Goal: Navigation & Orientation: Find specific page/section

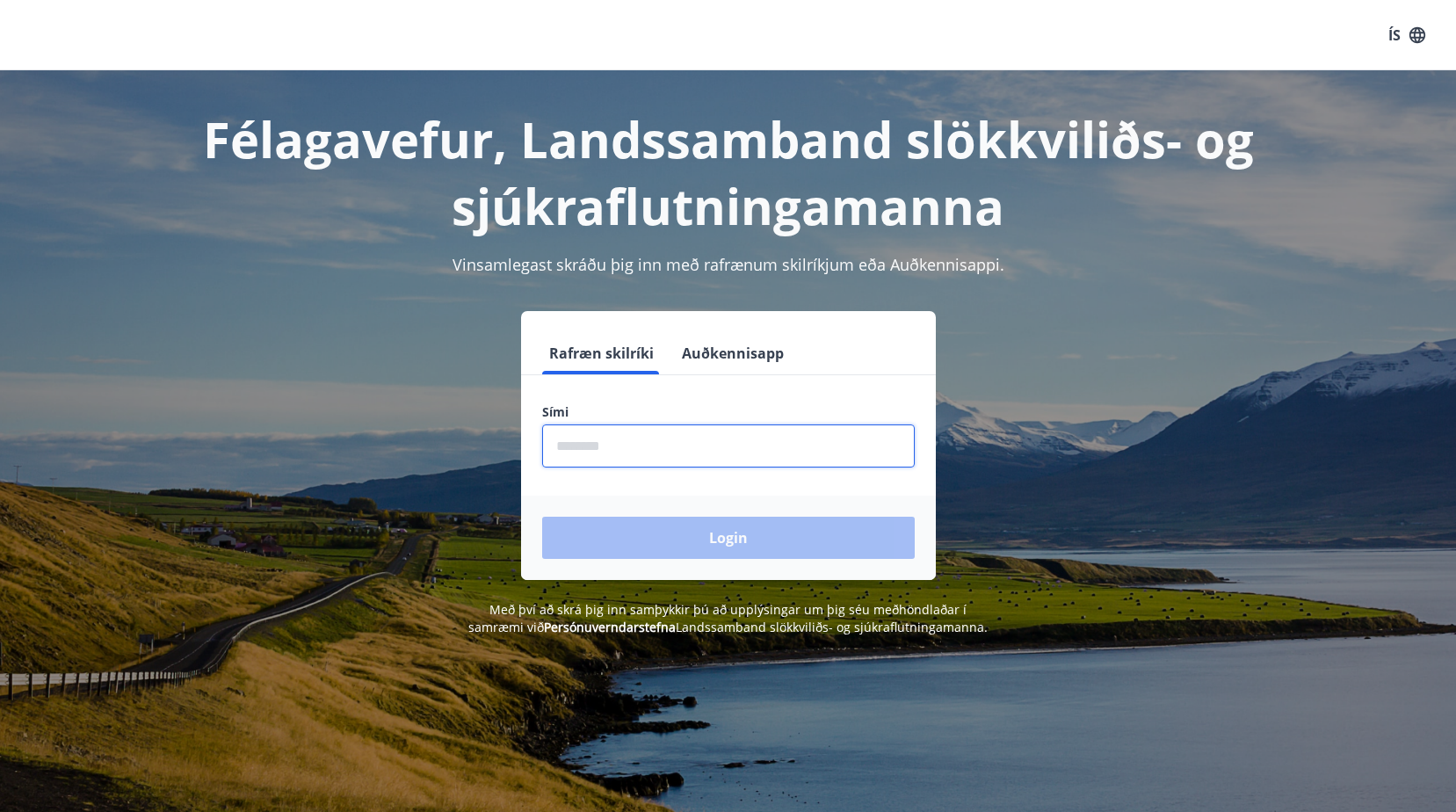
click at [565, 448] on input "phone" at bounding box center [729, 446] width 373 height 43
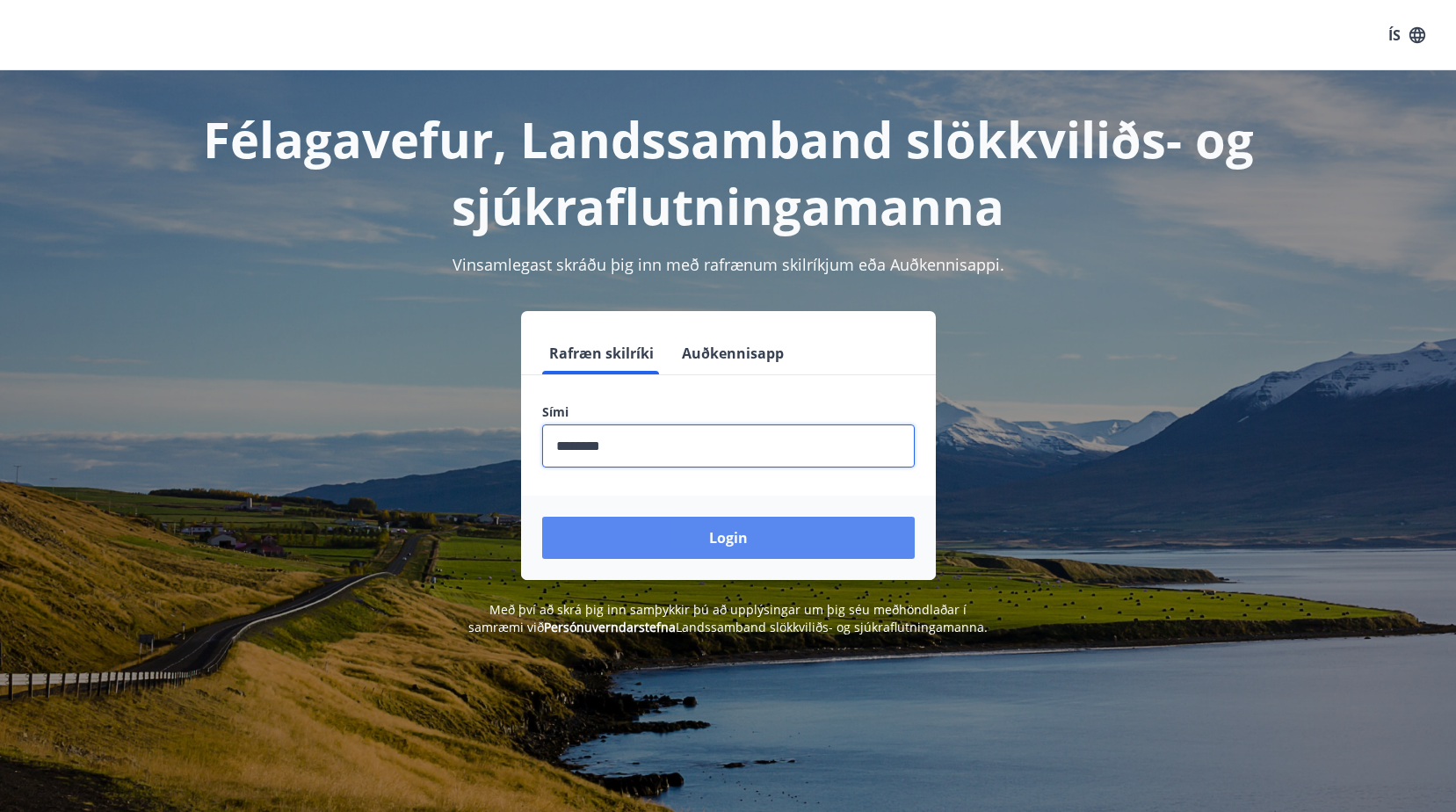
type input "********"
click at [729, 552] on button "Login" at bounding box center [729, 538] width 373 height 42
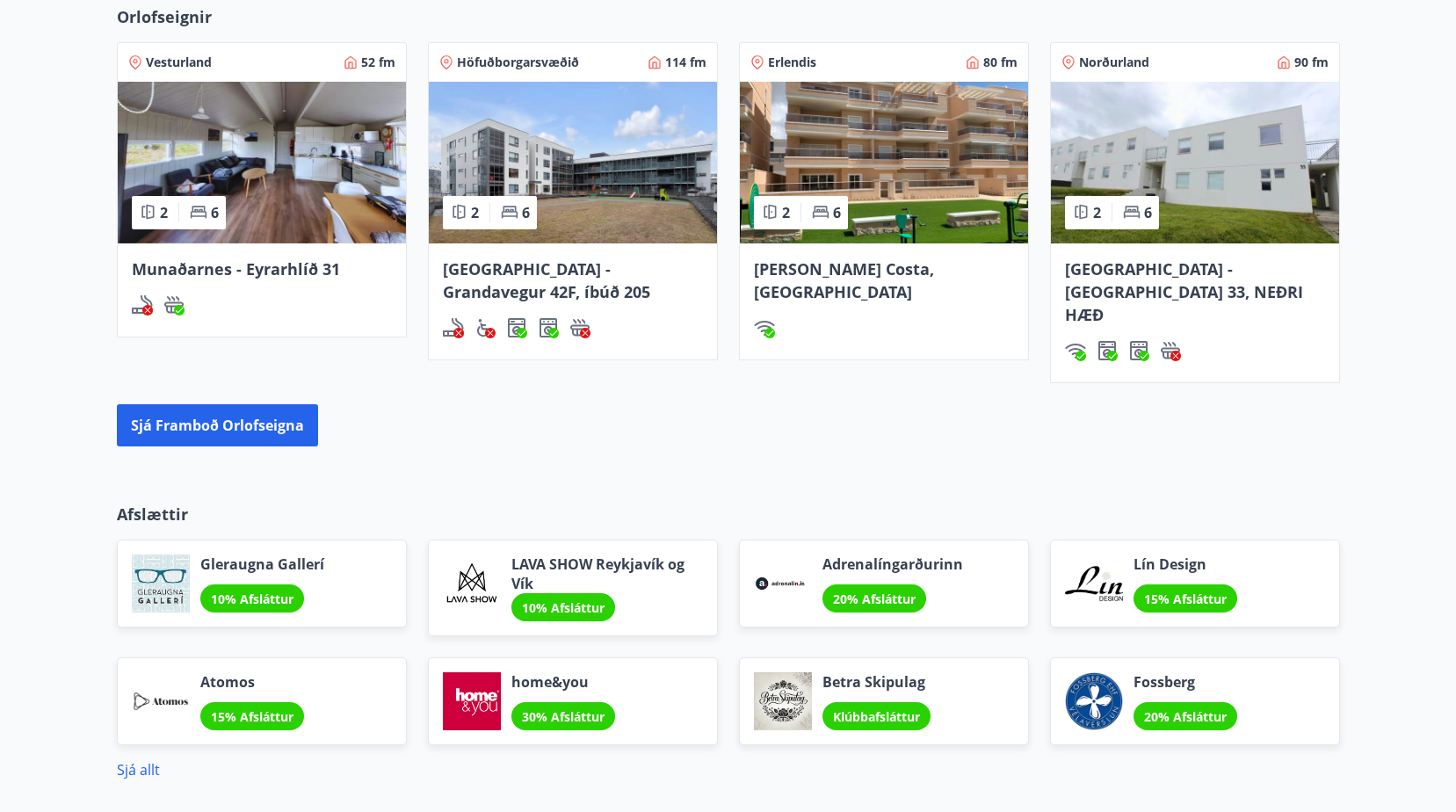
scroll to position [1230, 0]
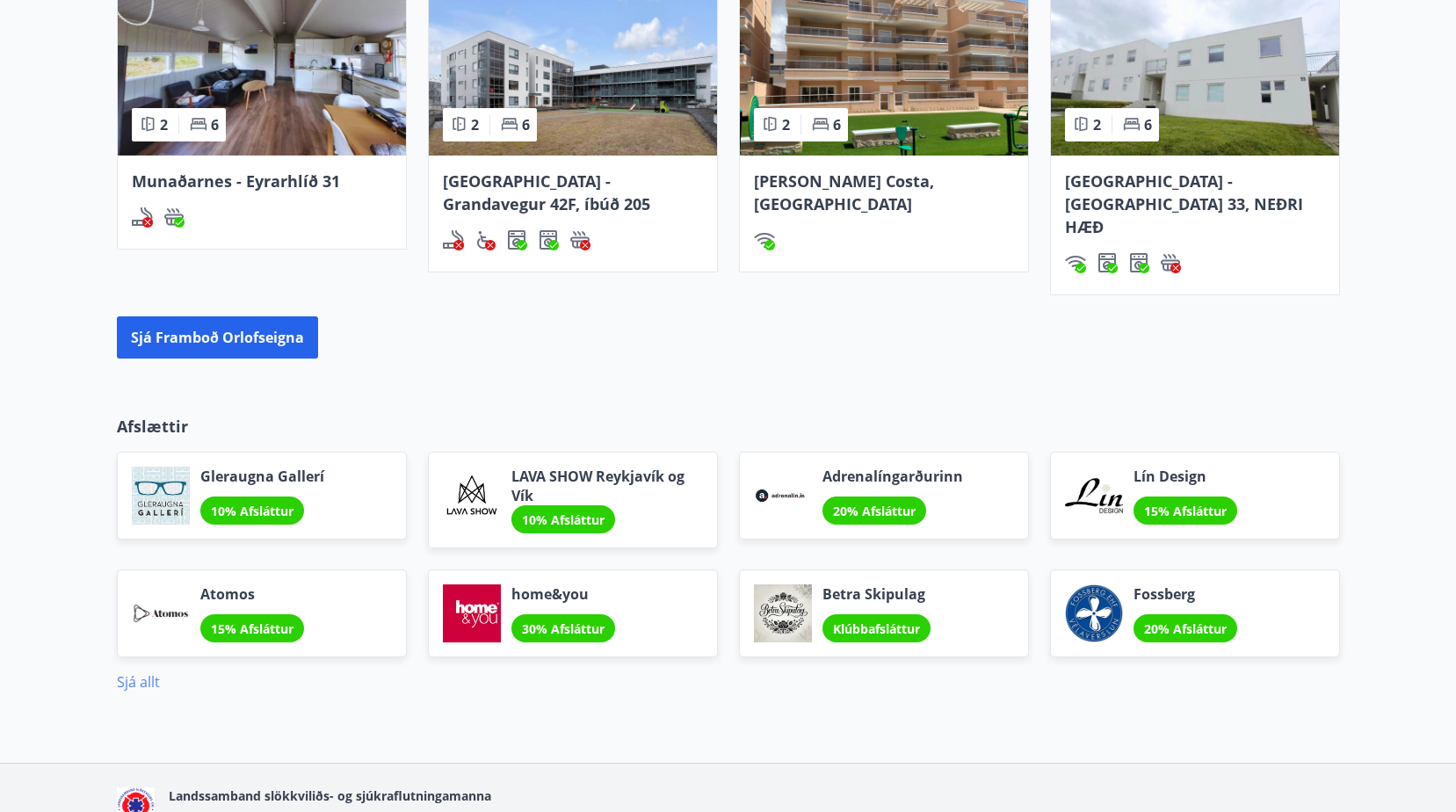
click at [132, 672] on link "Sjá allt" at bounding box center [138, 682] width 43 height 19
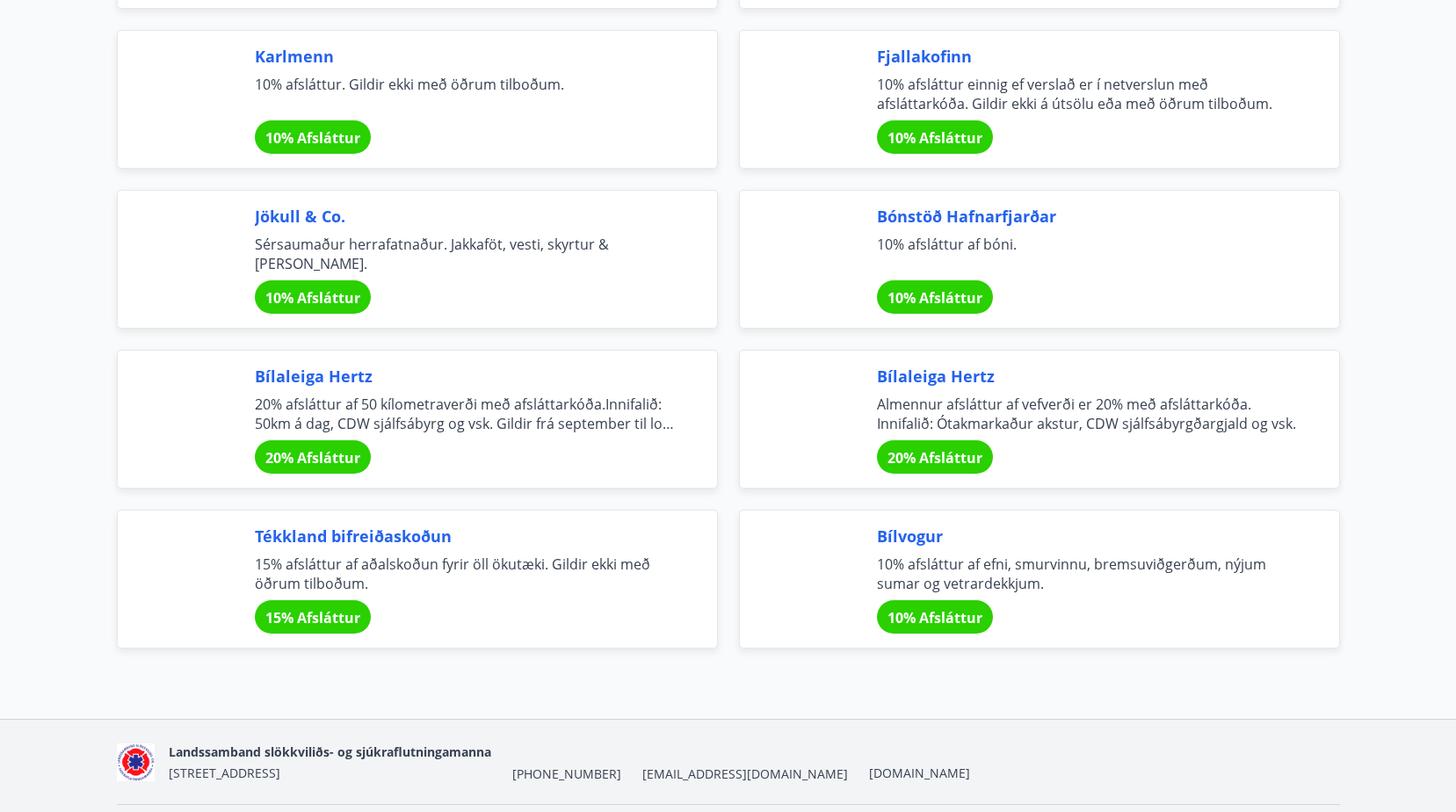
scroll to position [5800, 0]
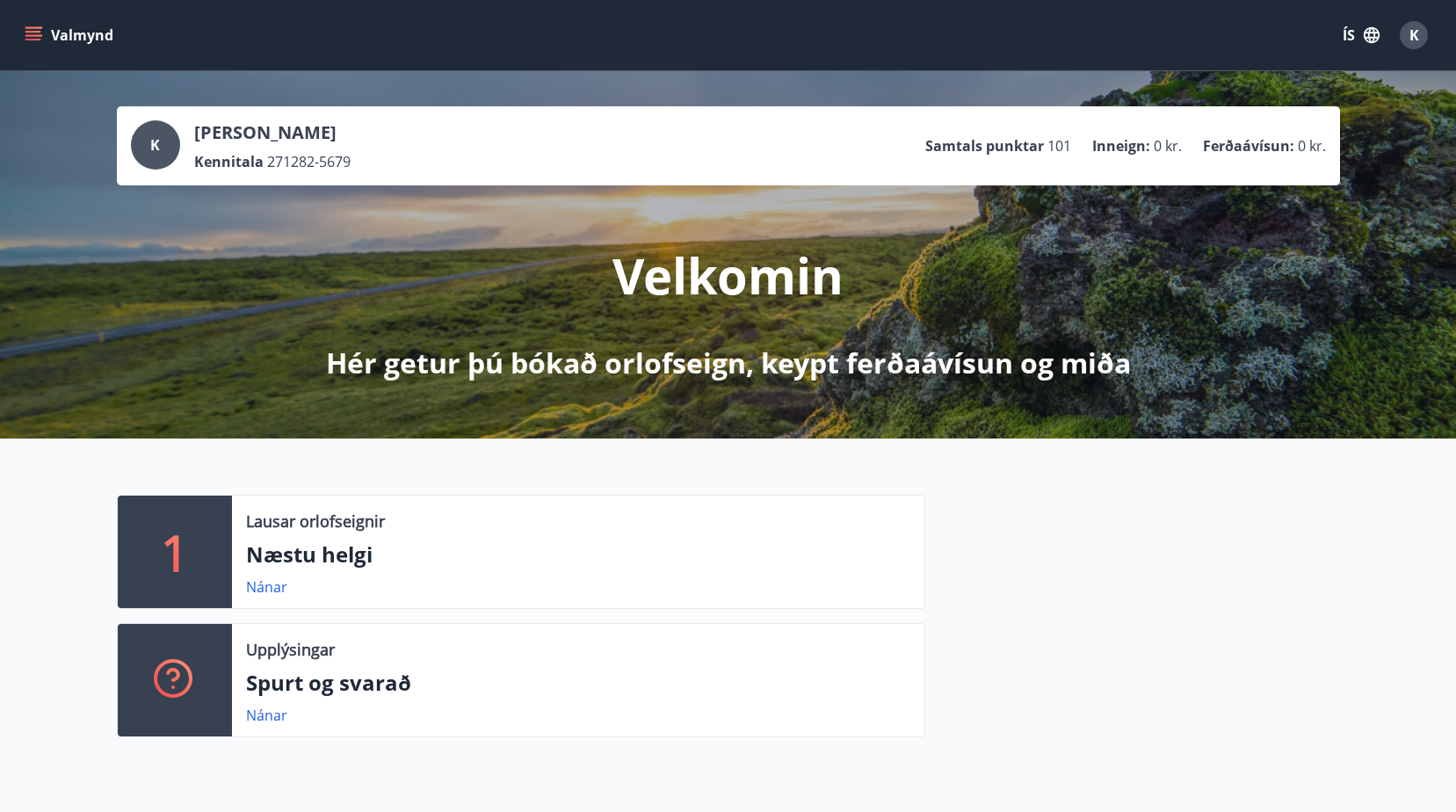
click at [31, 34] on icon "menu" at bounding box center [33, 35] width 17 height 17
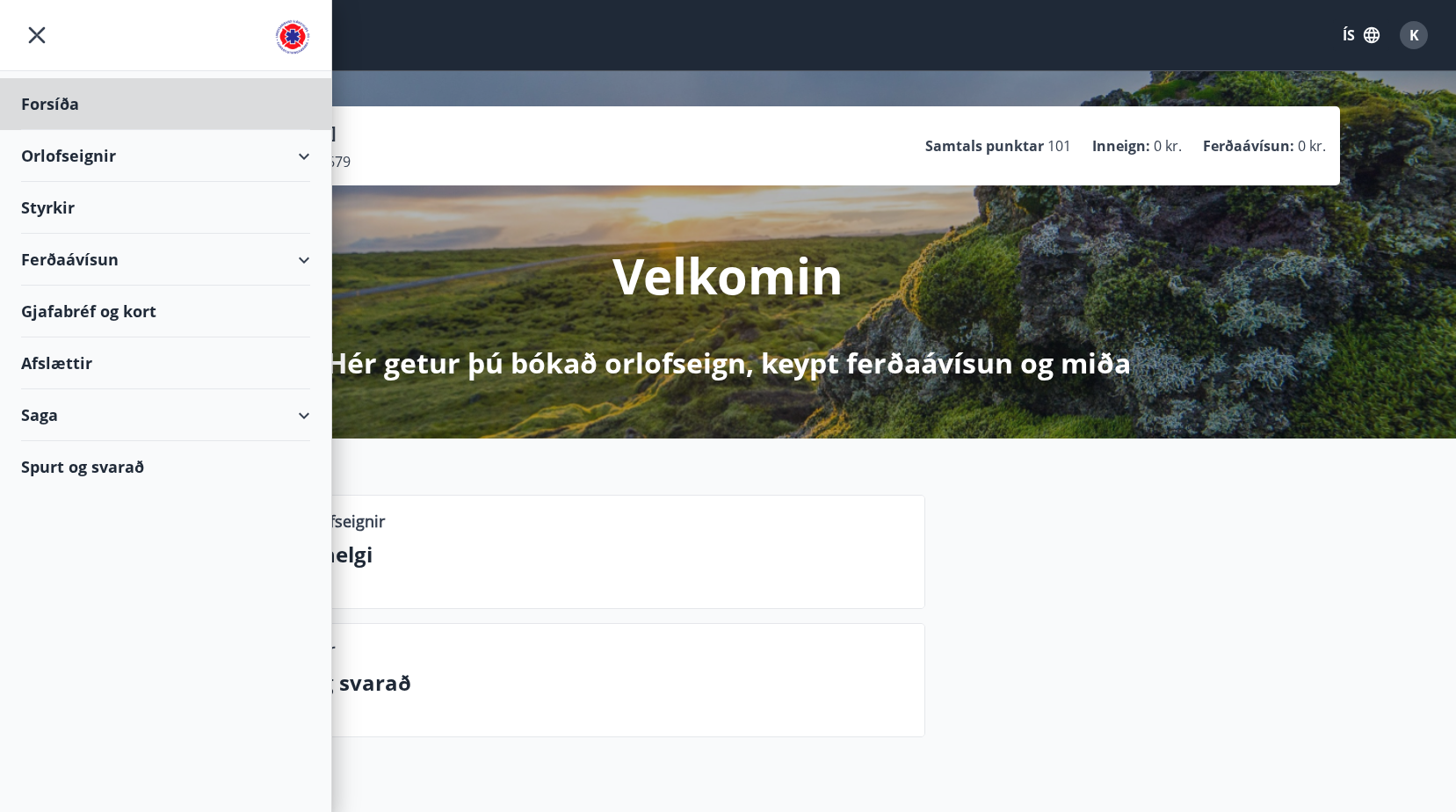
click at [62, 207] on div "Styrkir" at bounding box center [165, 208] width 289 height 52
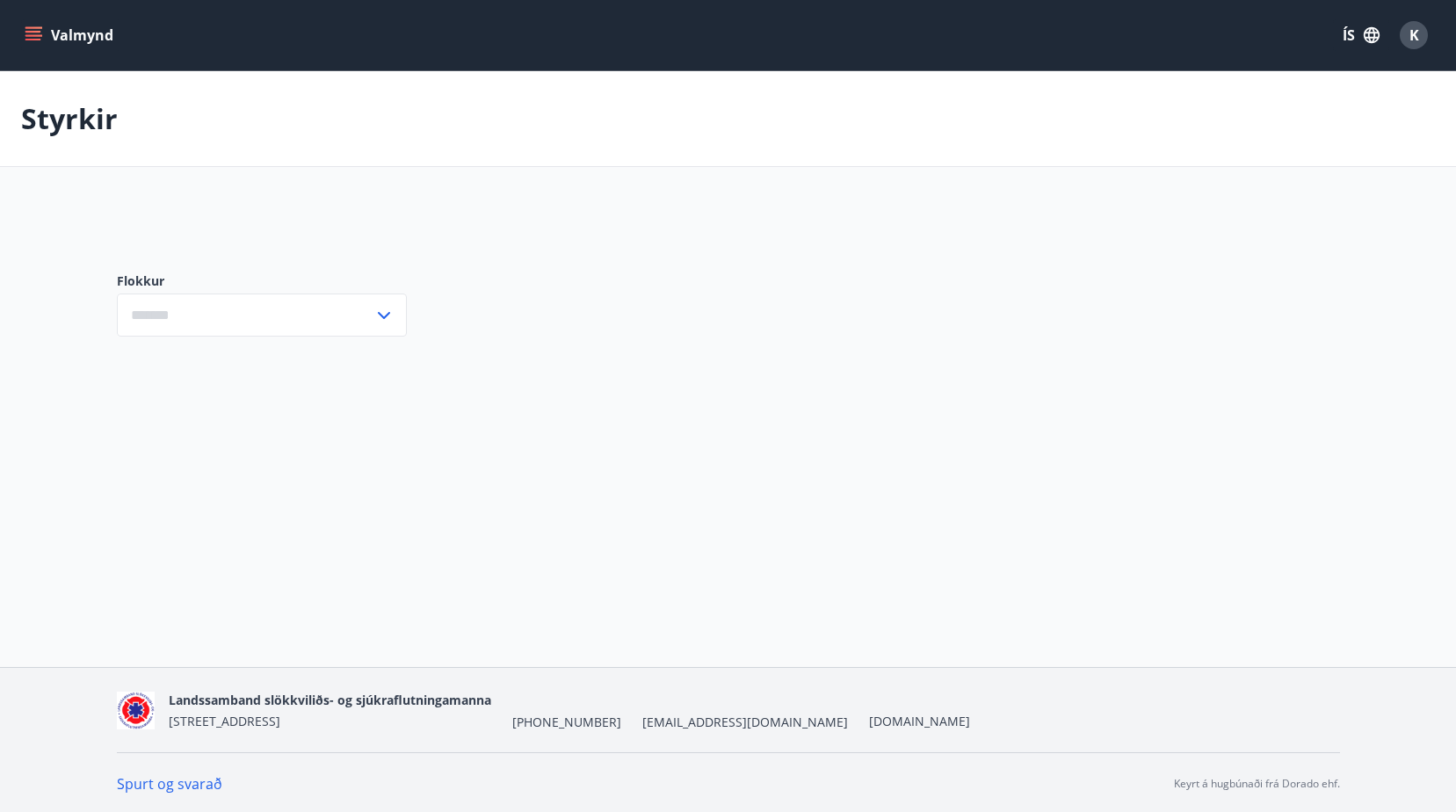
type input "***"
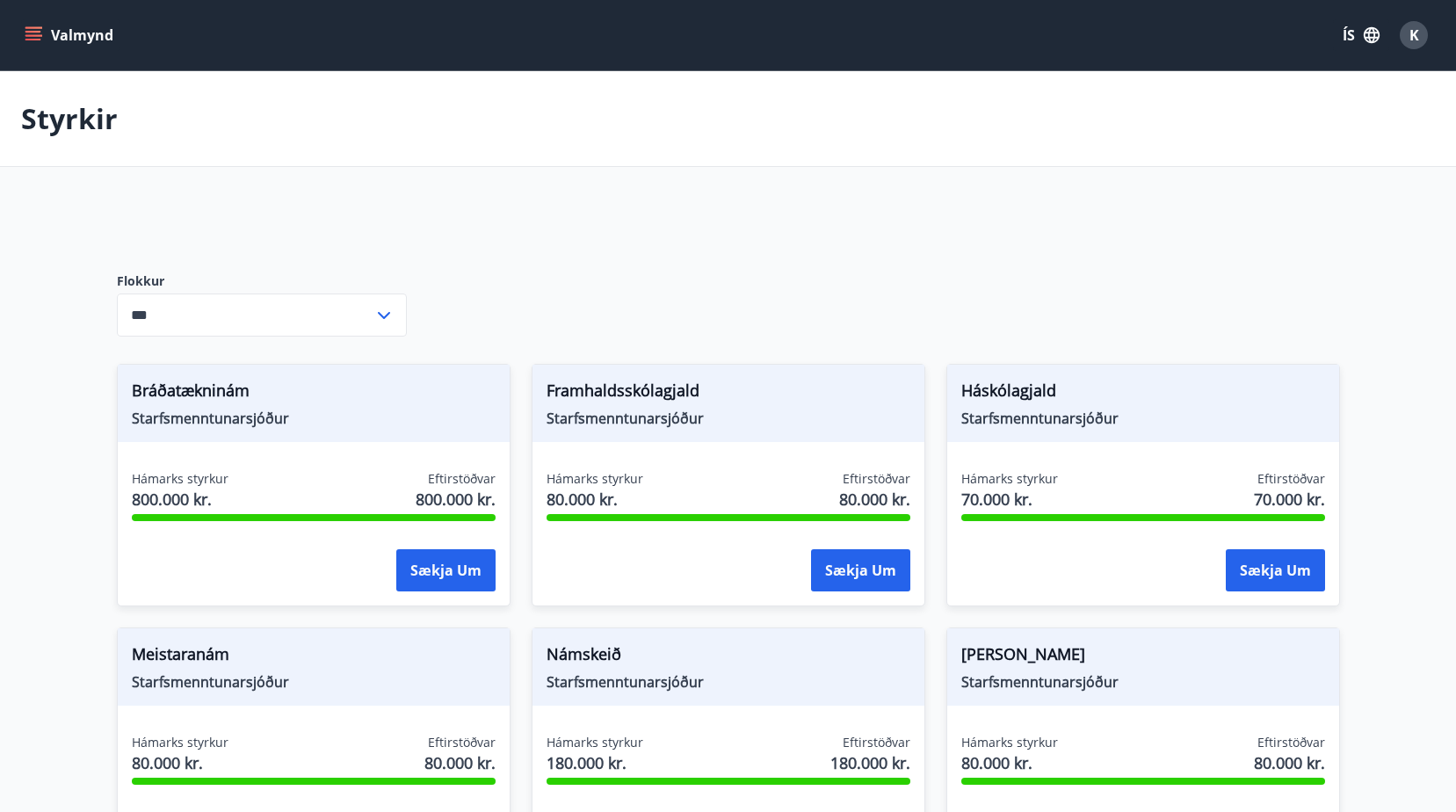
click at [43, 35] on button "Valmynd" at bounding box center [70, 35] width 99 height 32
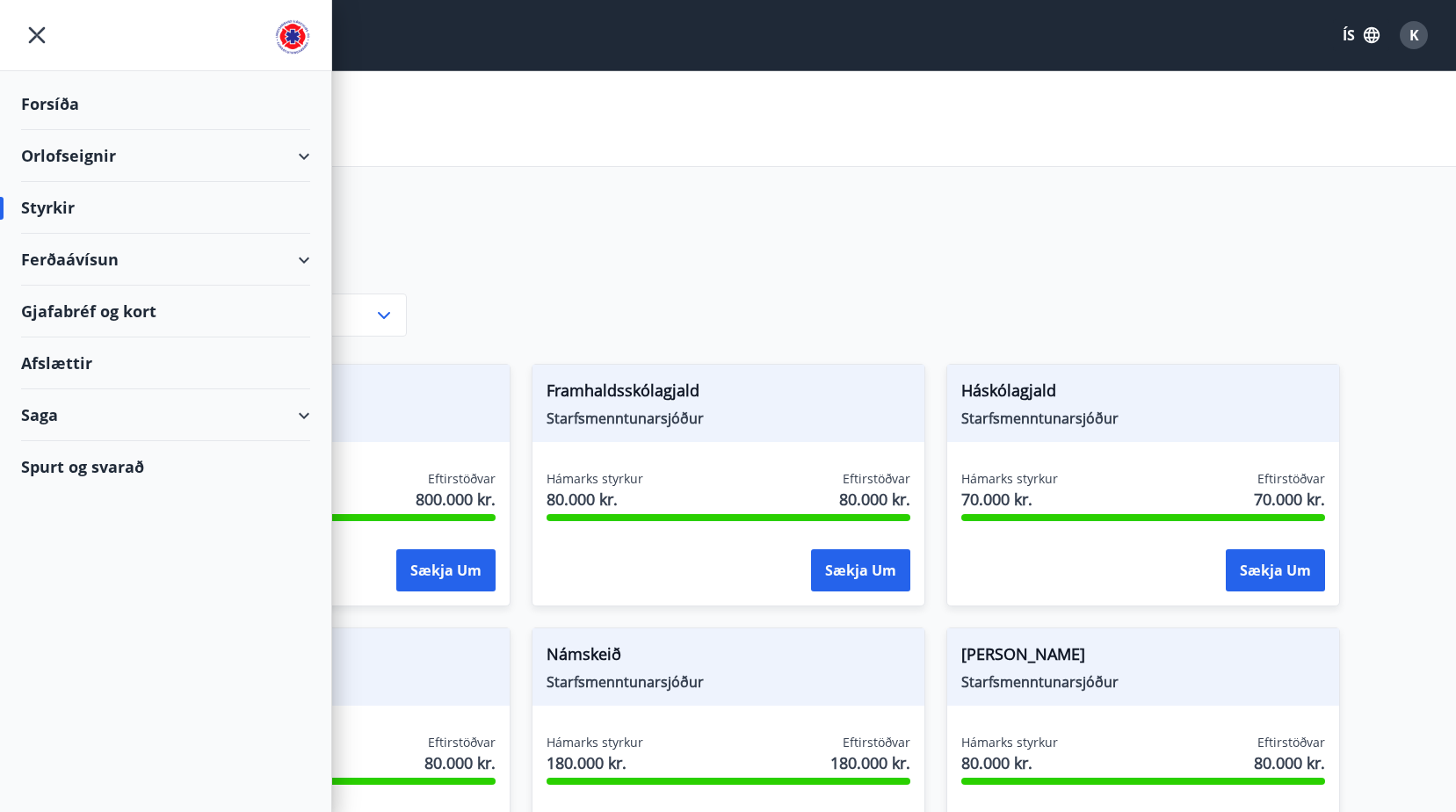
click at [309, 155] on div "Orlofseignir" at bounding box center [165, 156] width 289 height 52
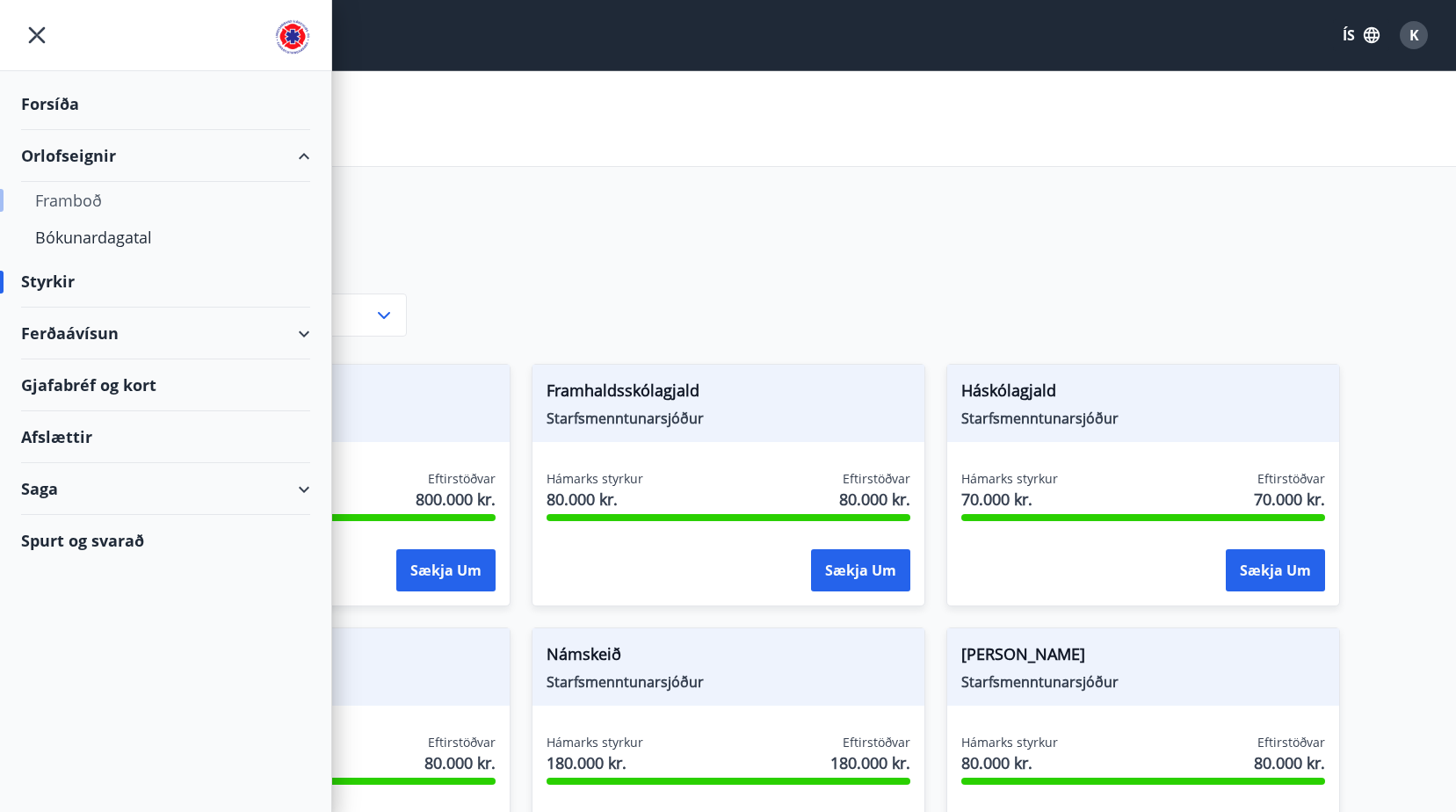
click at [93, 201] on div "Framboð" at bounding box center [165, 200] width 261 height 37
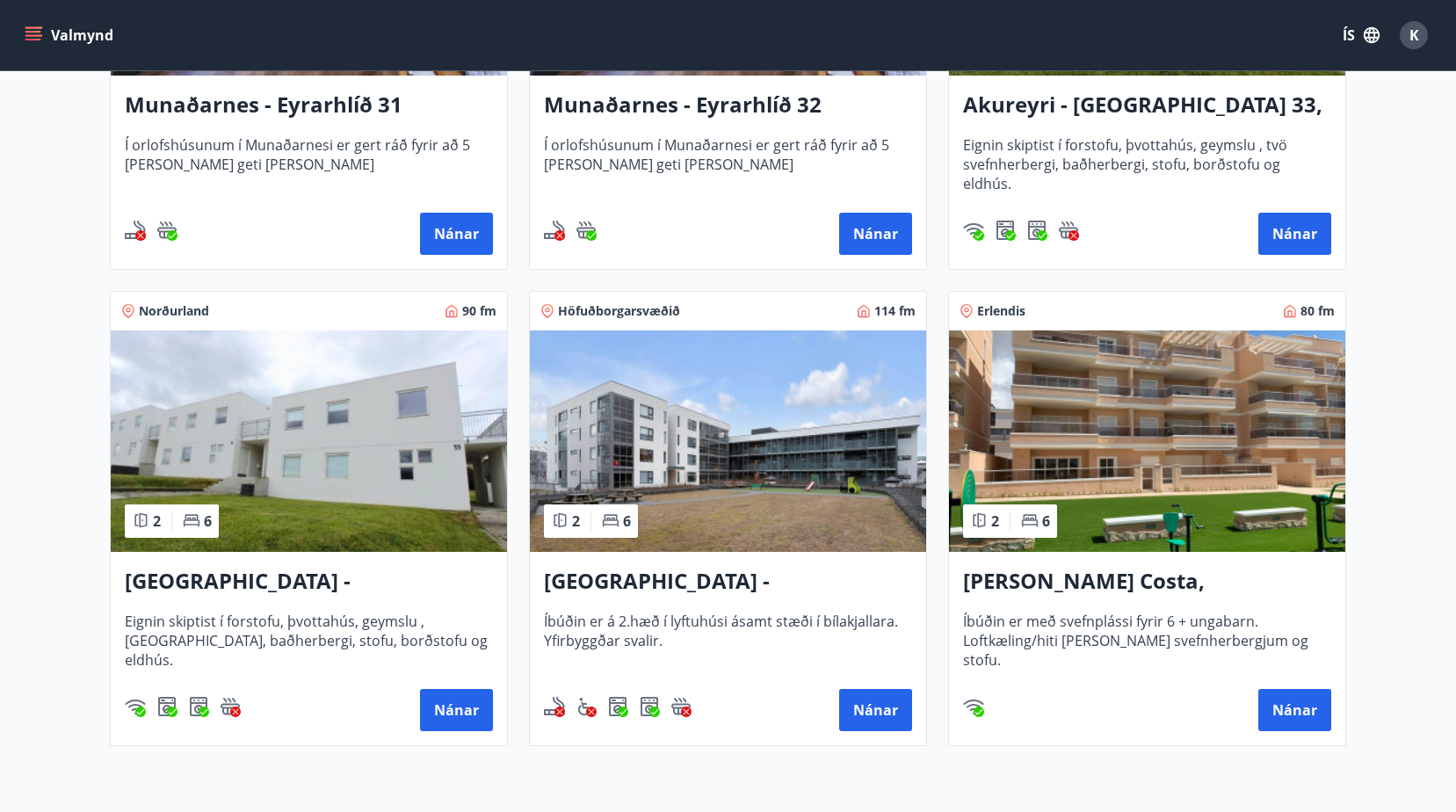
scroll to position [615, 0]
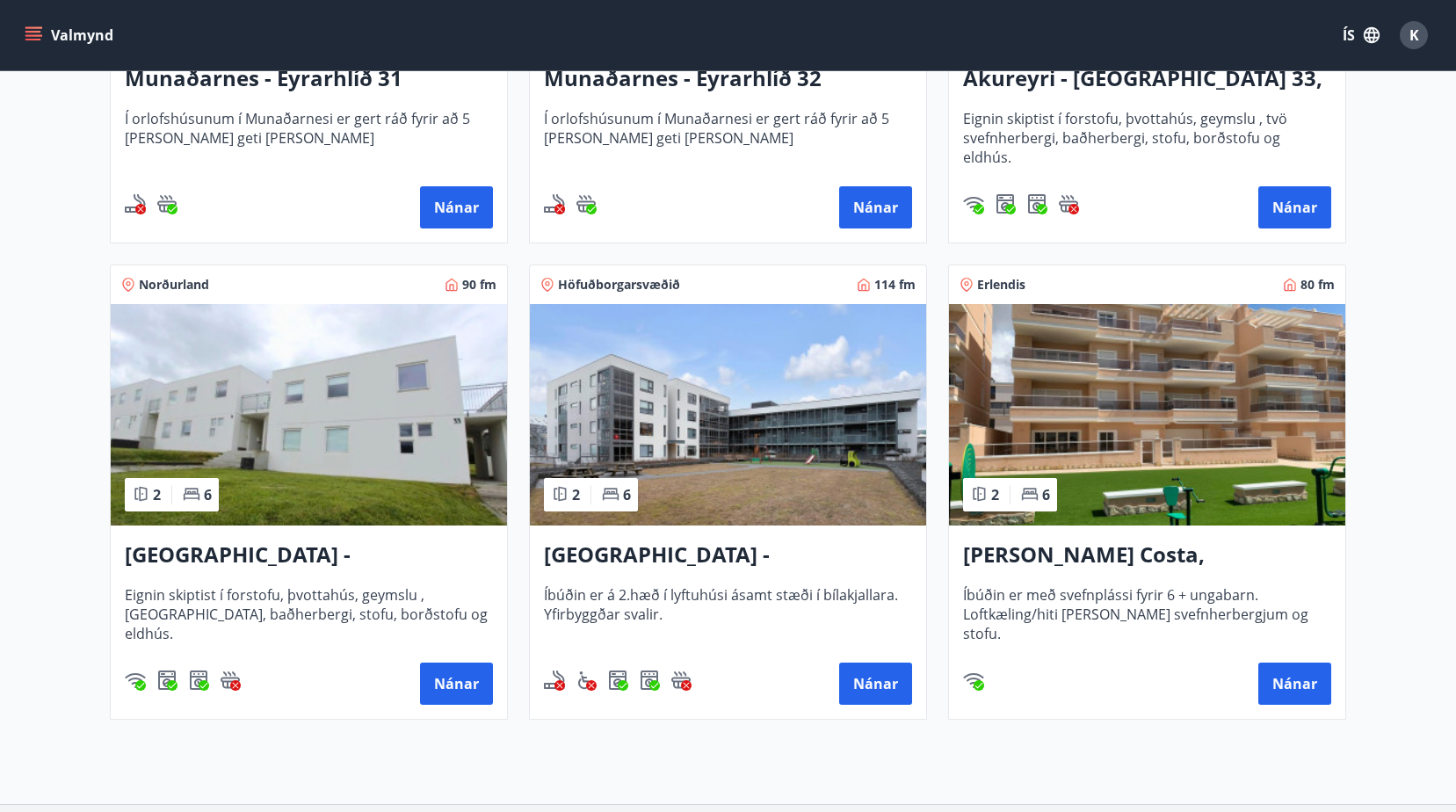
click at [773, 555] on h3 "[GEOGRAPHIC_DATA] - Grandavegur 42F, íbúð 205" at bounding box center [727, 555] width 368 height 32
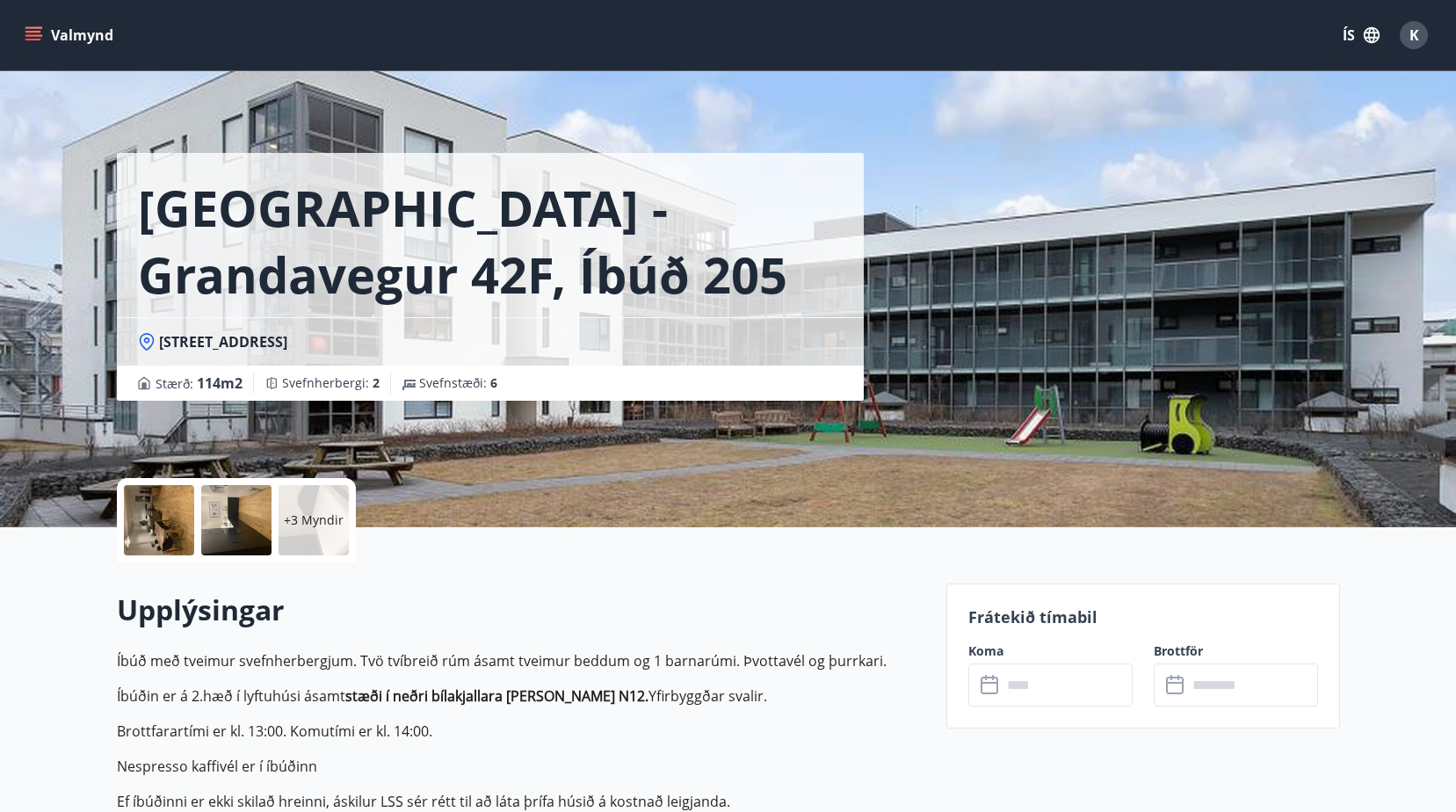
click at [307, 530] on div "+3 Myndir" at bounding box center [314, 519] width 70 height 70
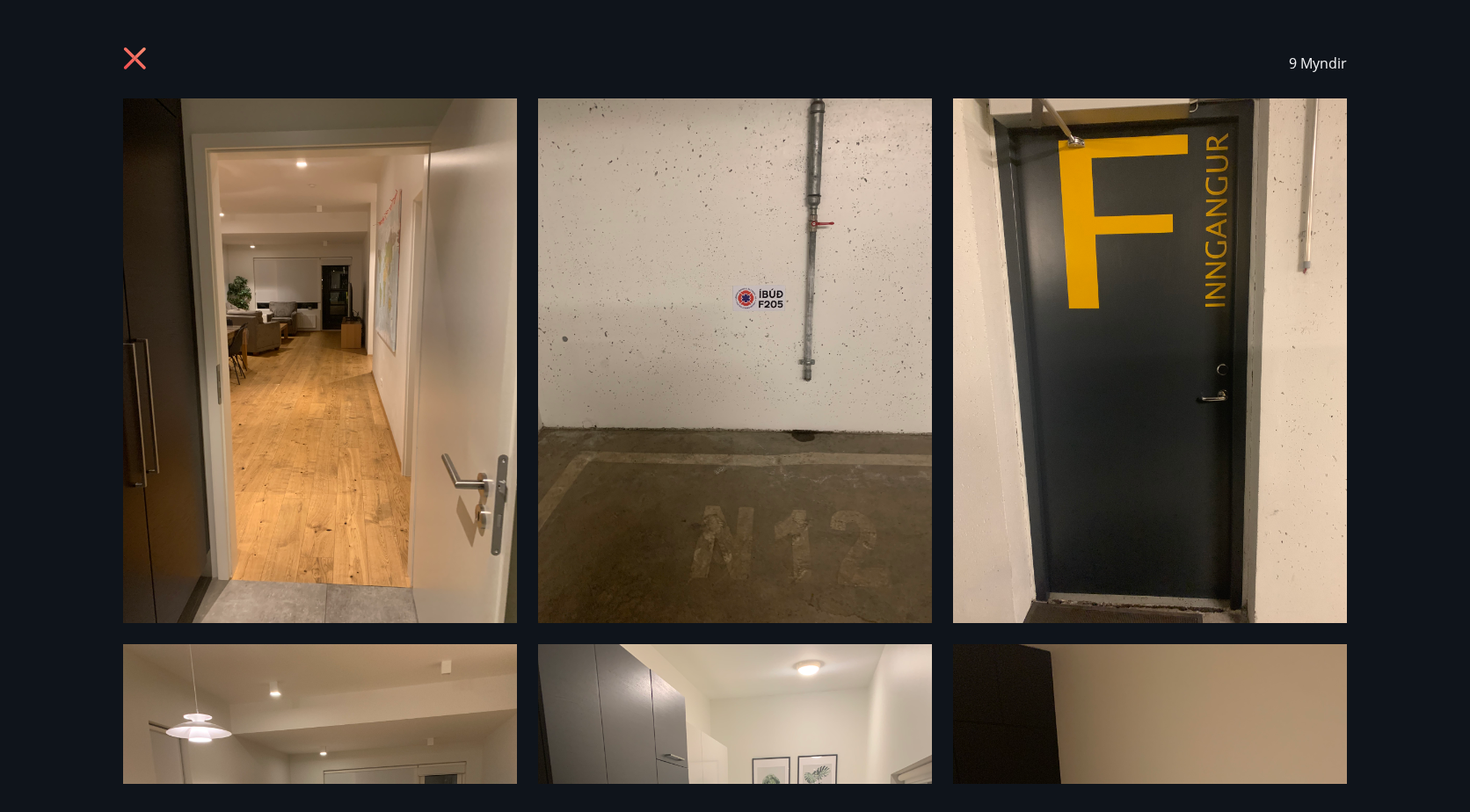
click at [307, 530] on img at bounding box center [320, 360] width 394 height 524
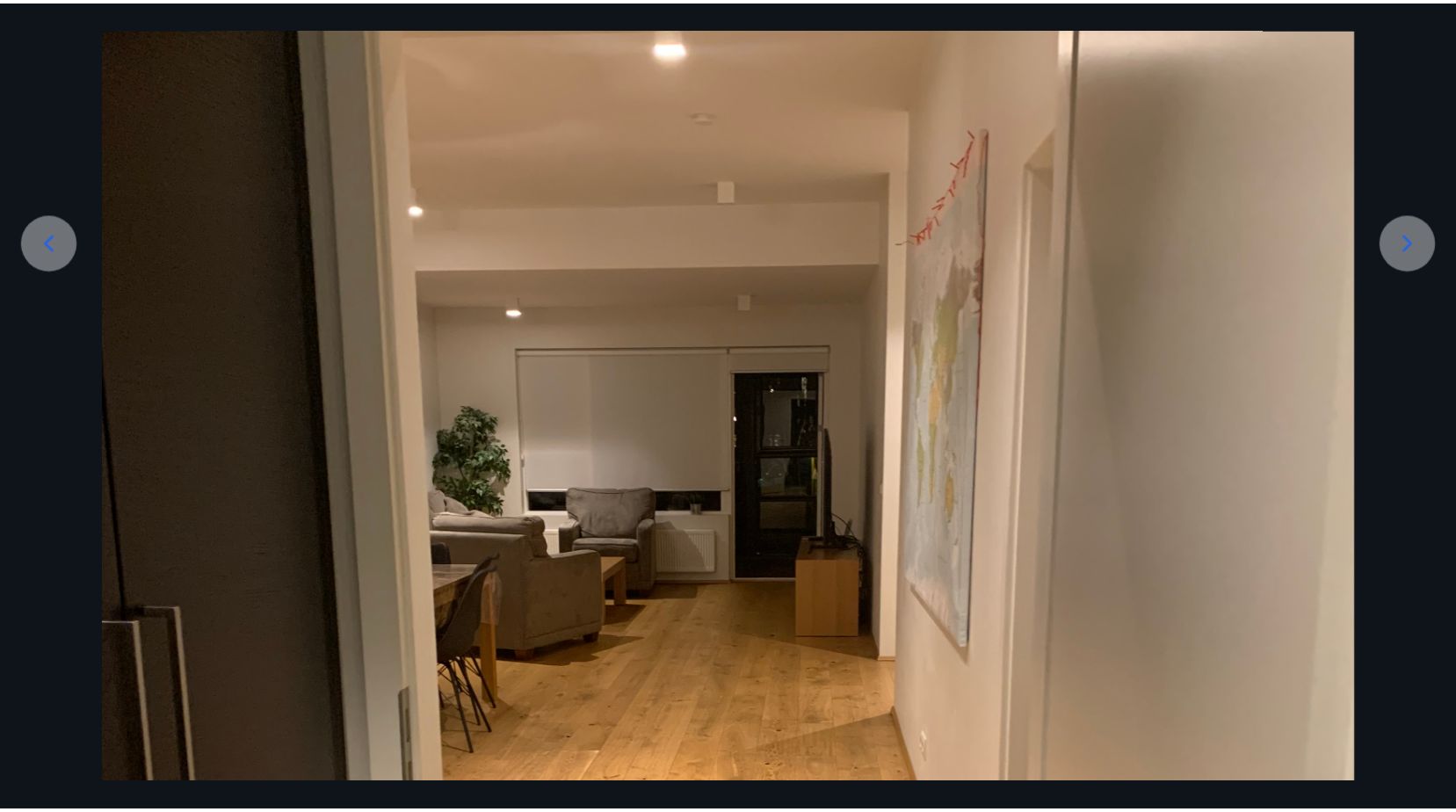
scroll to position [351, 0]
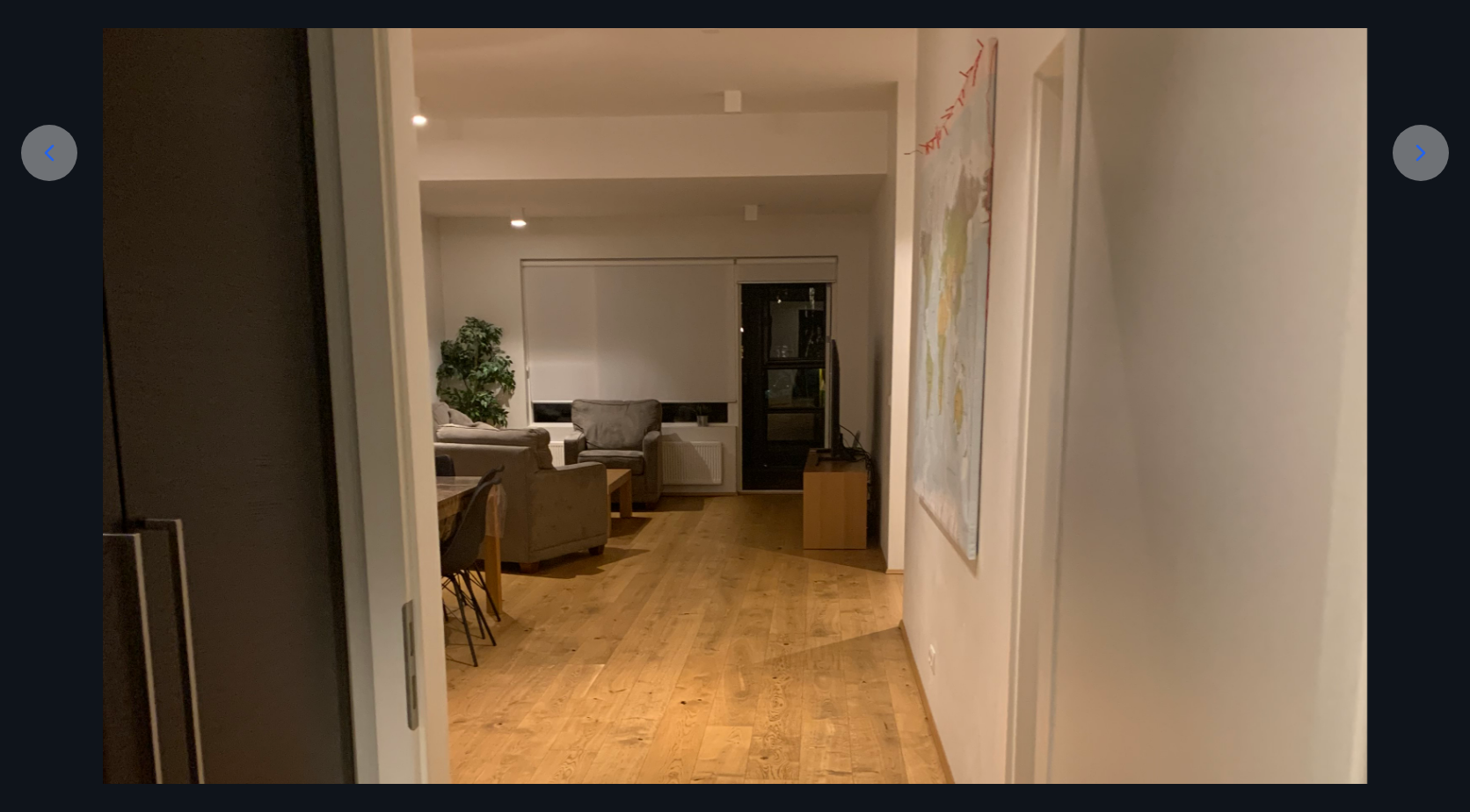
click at [1419, 155] on icon at bounding box center [1420, 153] width 28 height 28
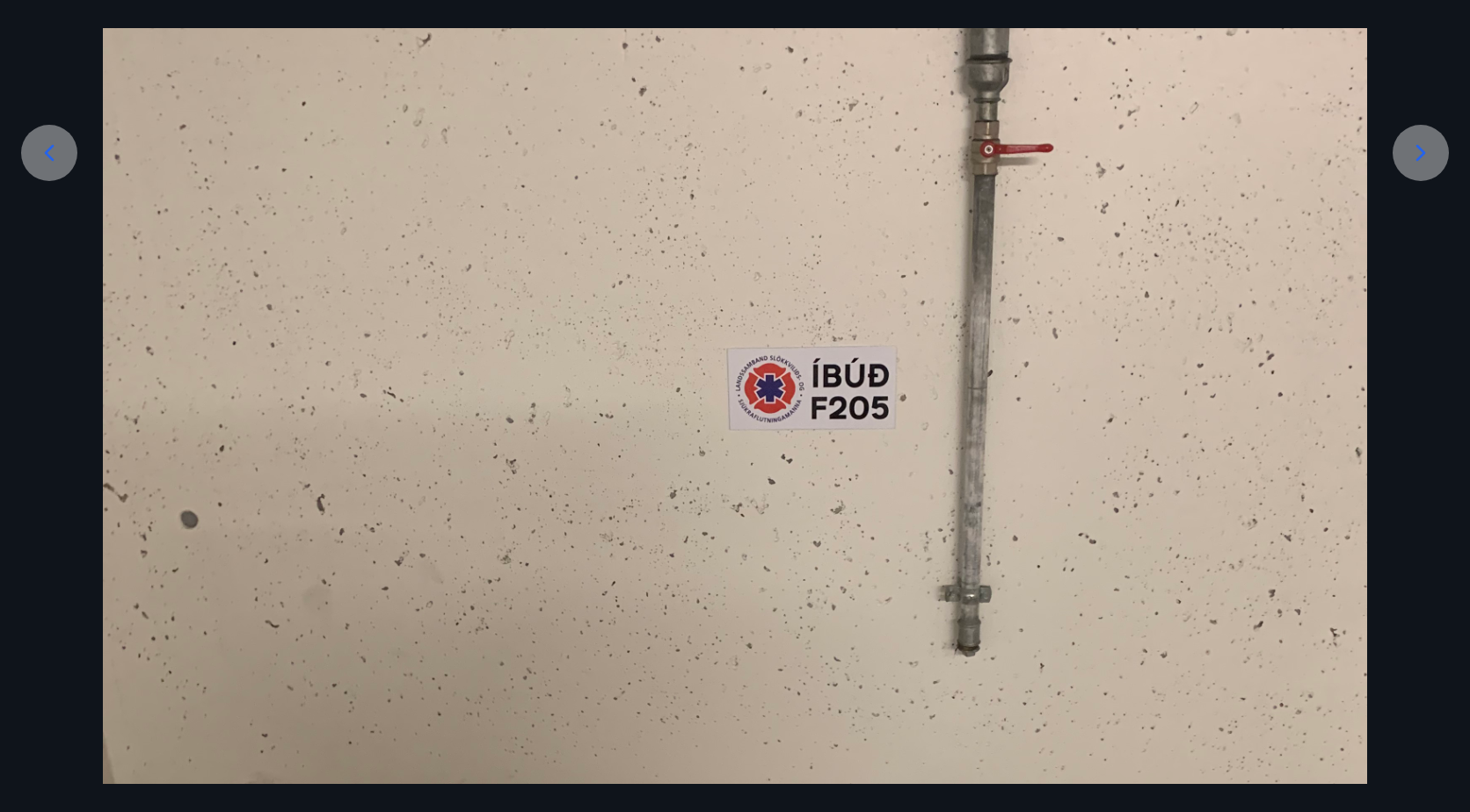
click at [1419, 155] on icon at bounding box center [1420, 153] width 28 height 28
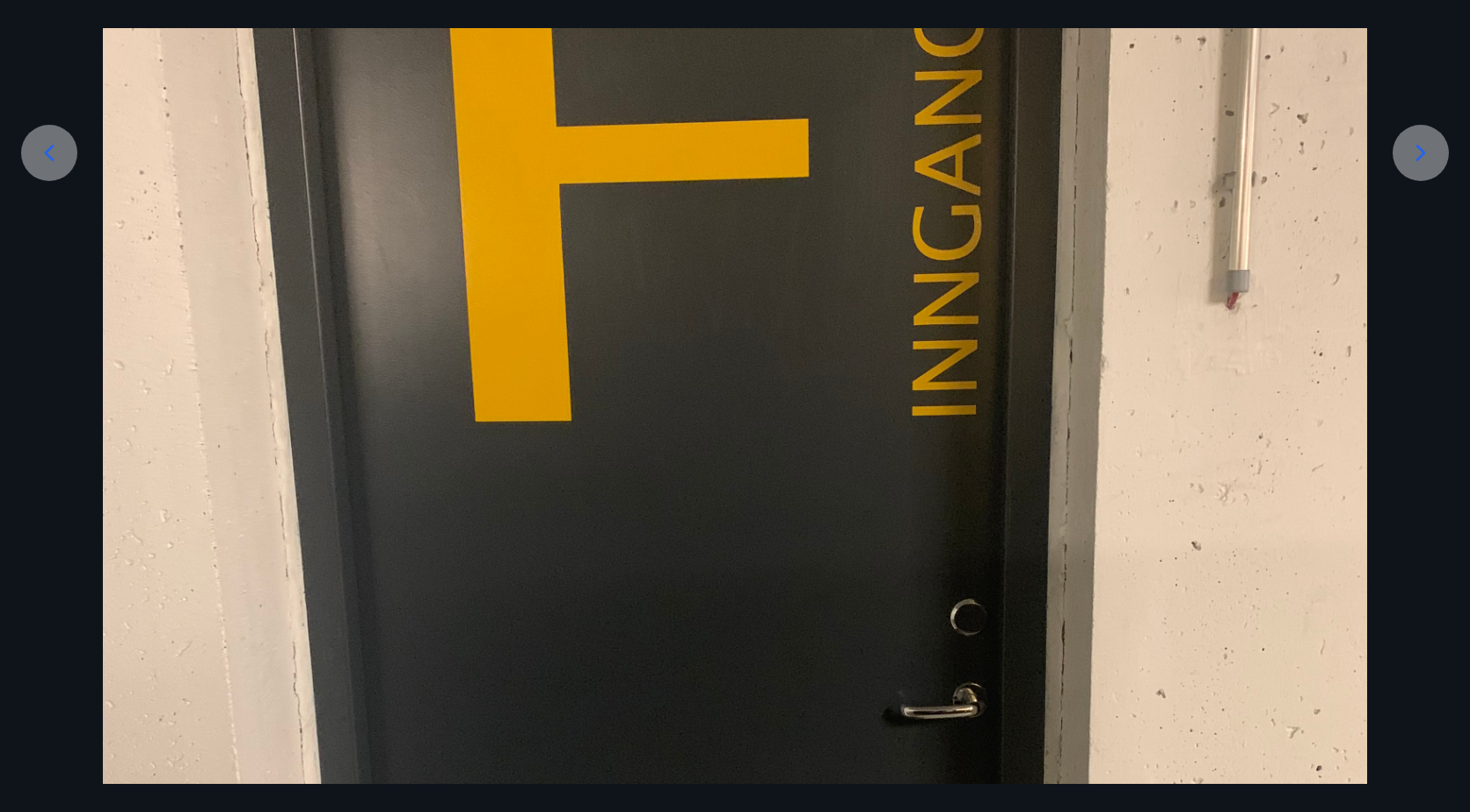
click at [1419, 155] on icon at bounding box center [1420, 153] width 28 height 28
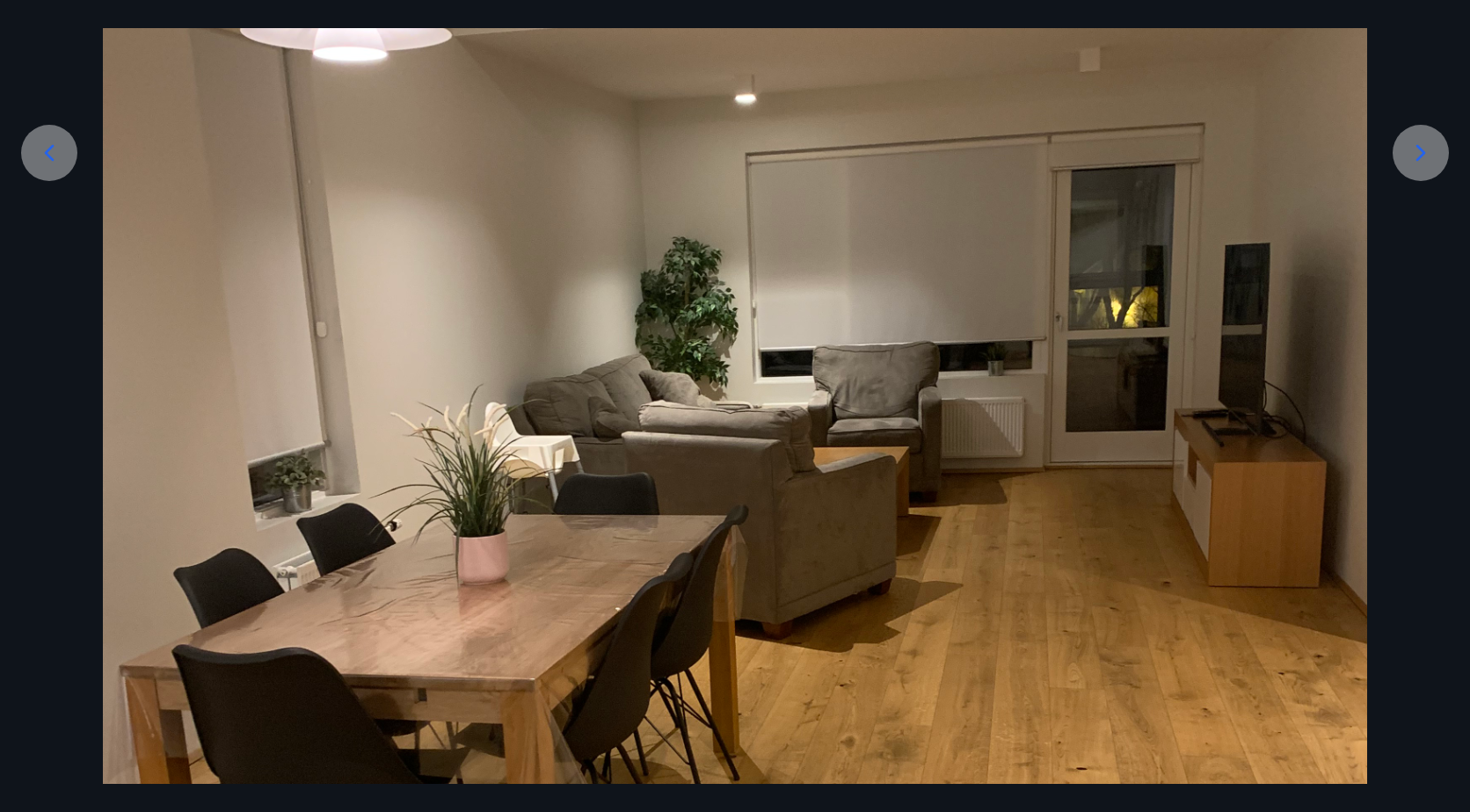
click at [1419, 155] on icon at bounding box center [1420, 153] width 28 height 28
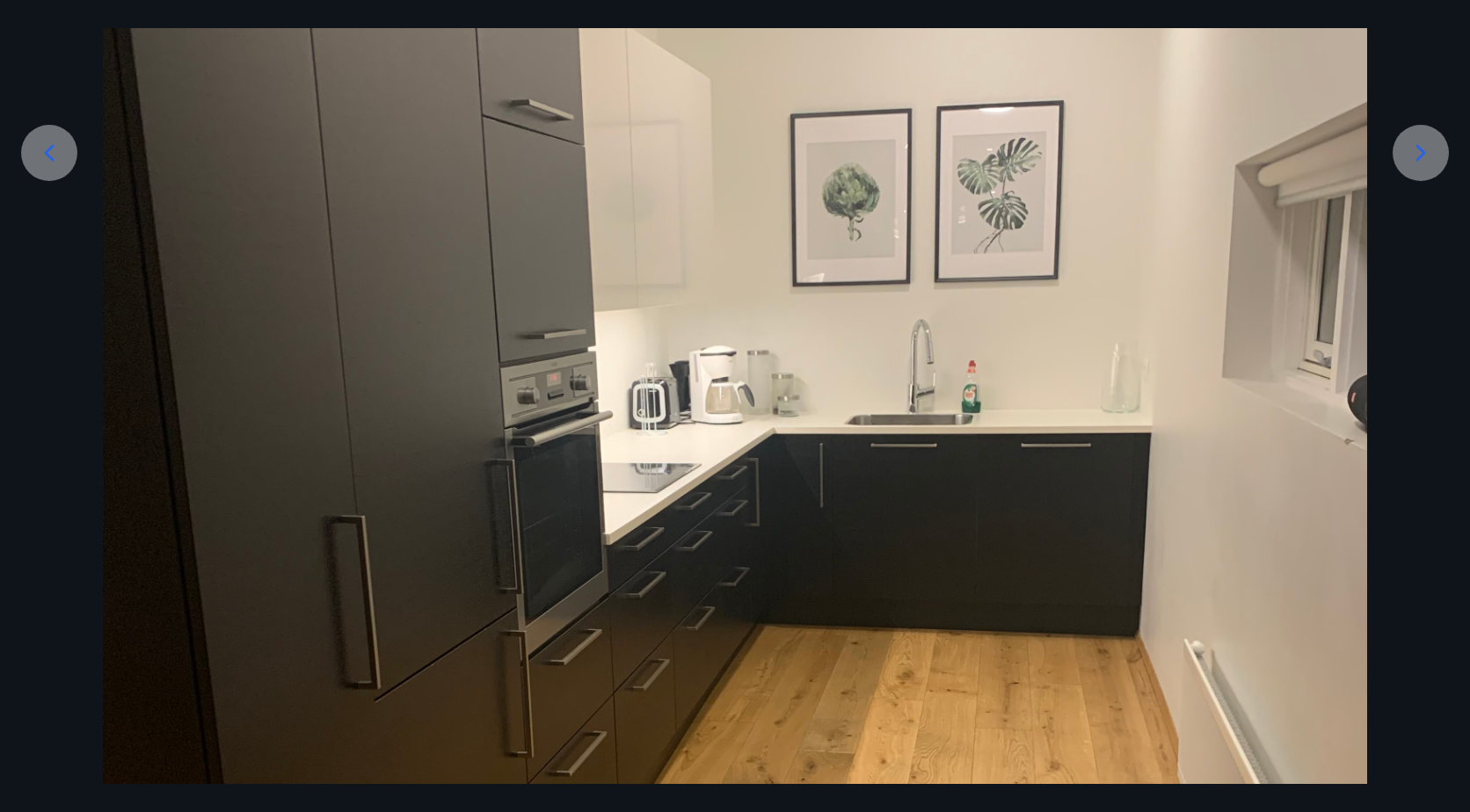
click at [1419, 155] on icon at bounding box center [1420, 153] width 28 height 28
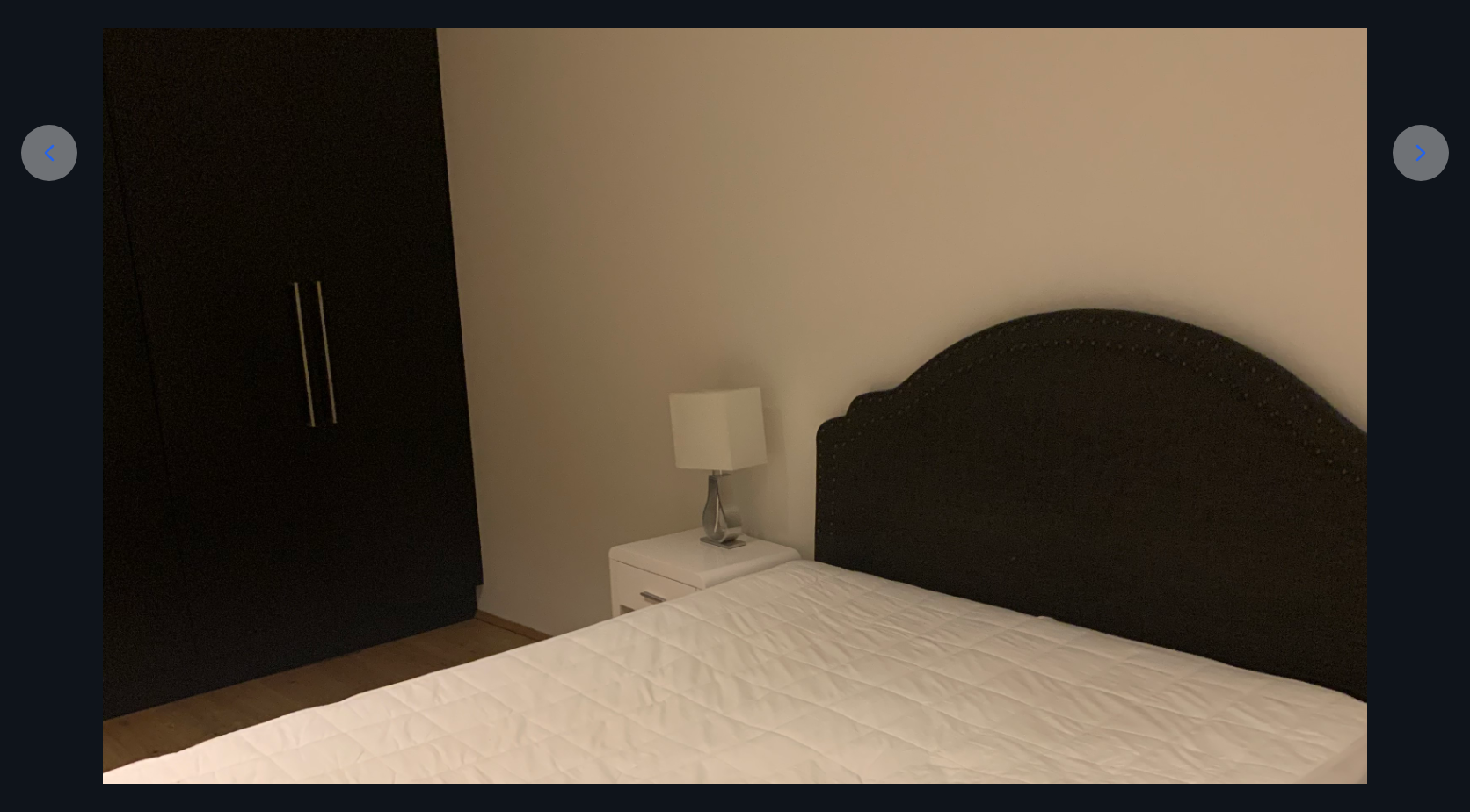
click at [1419, 155] on icon at bounding box center [1420, 153] width 28 height 28
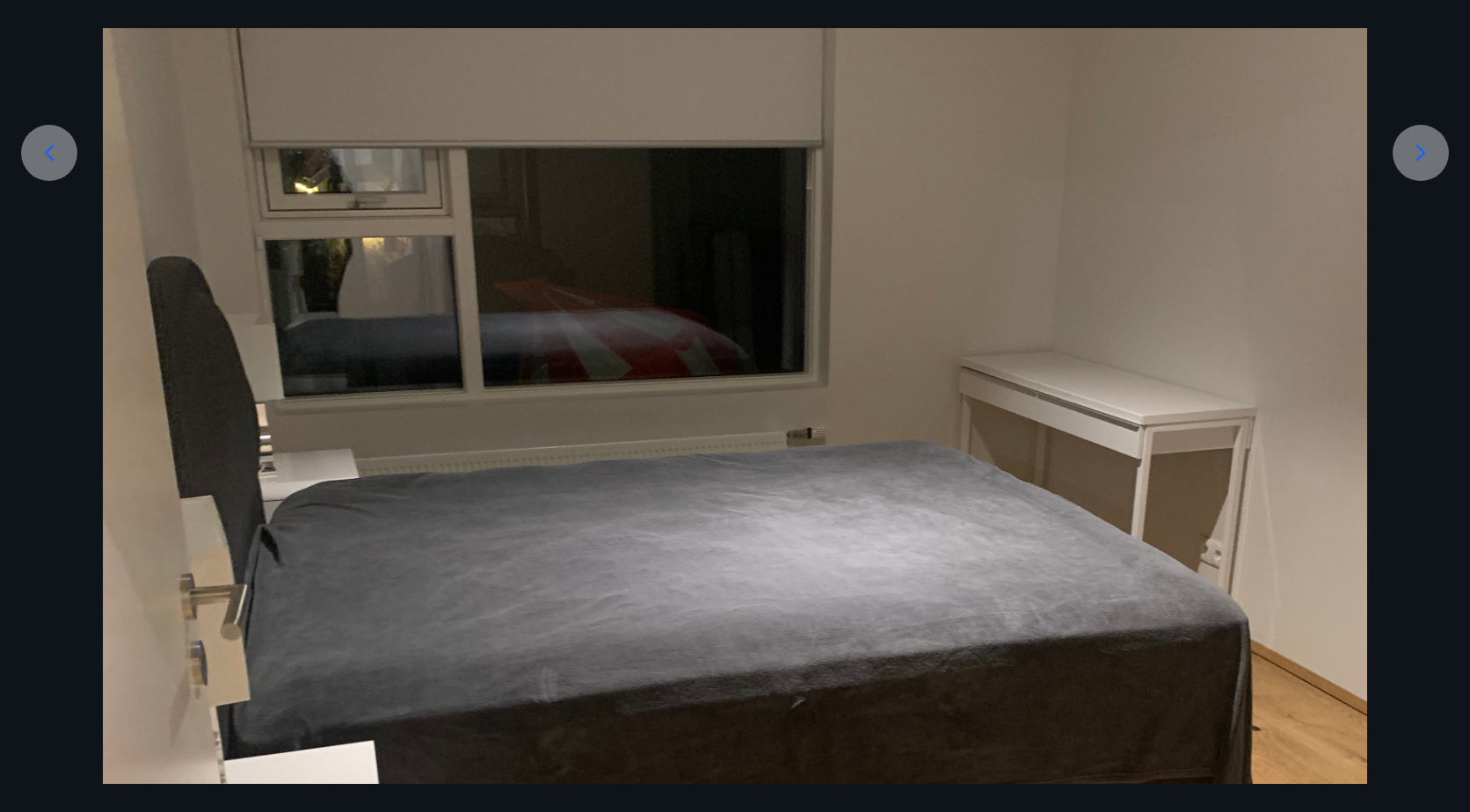
click at [1419, 155] on icon at bounding box center [1420, 153] width 28 height 28
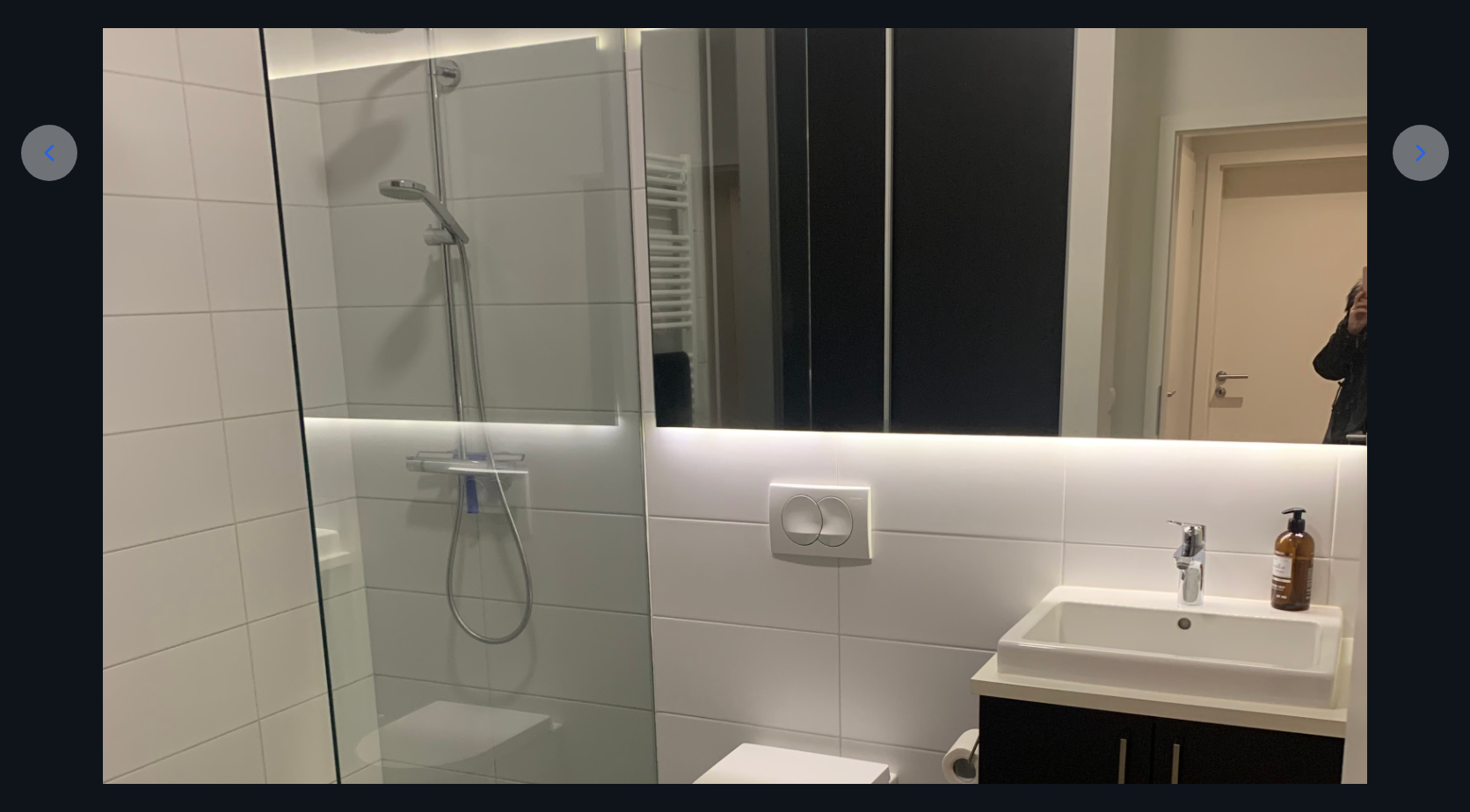
click at [1419, 155] on icon at bounding box center [1420, 153] width 28 height 28
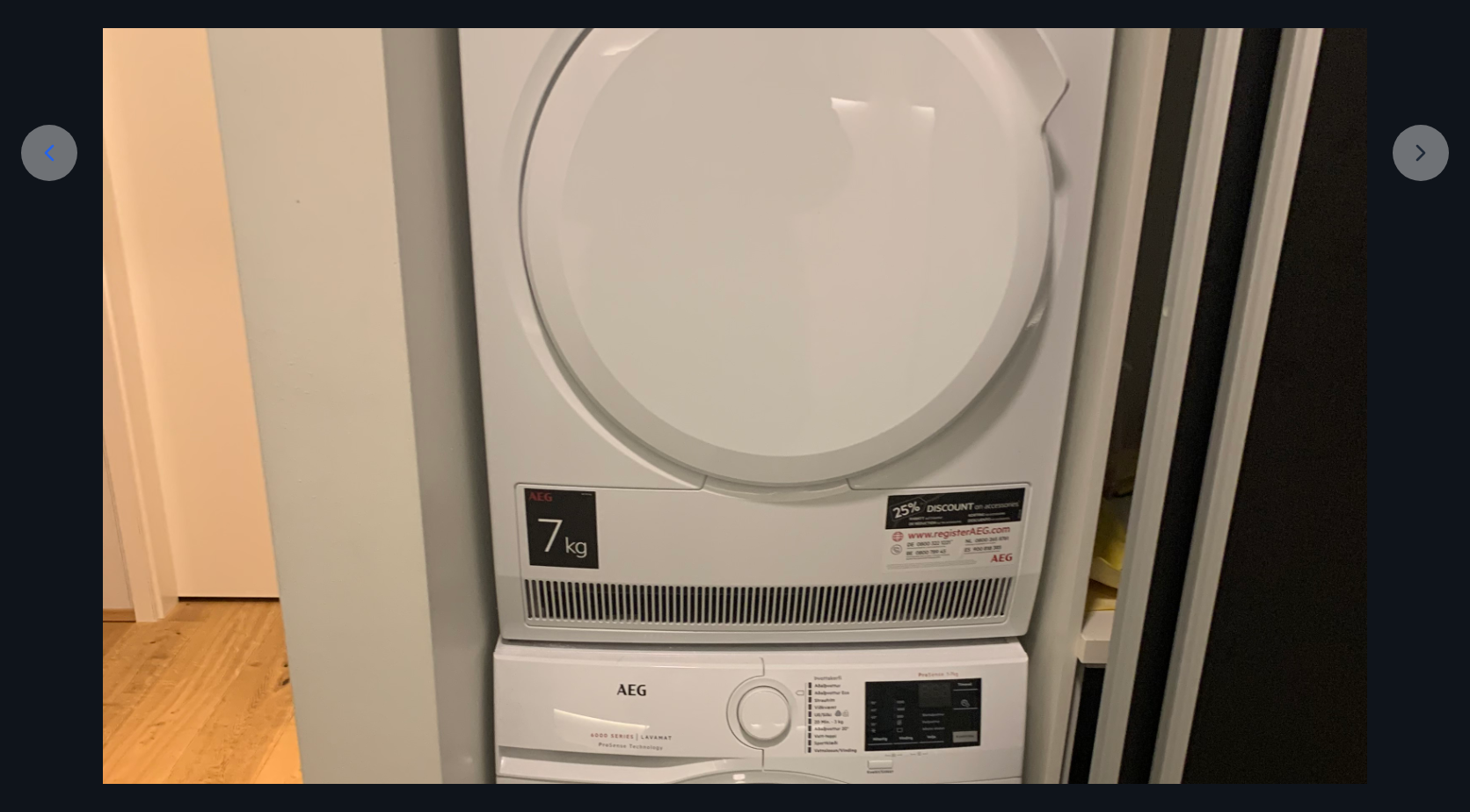
click at [1419, 155] on div at bounding box center [735, 589] width 1470 height 1685
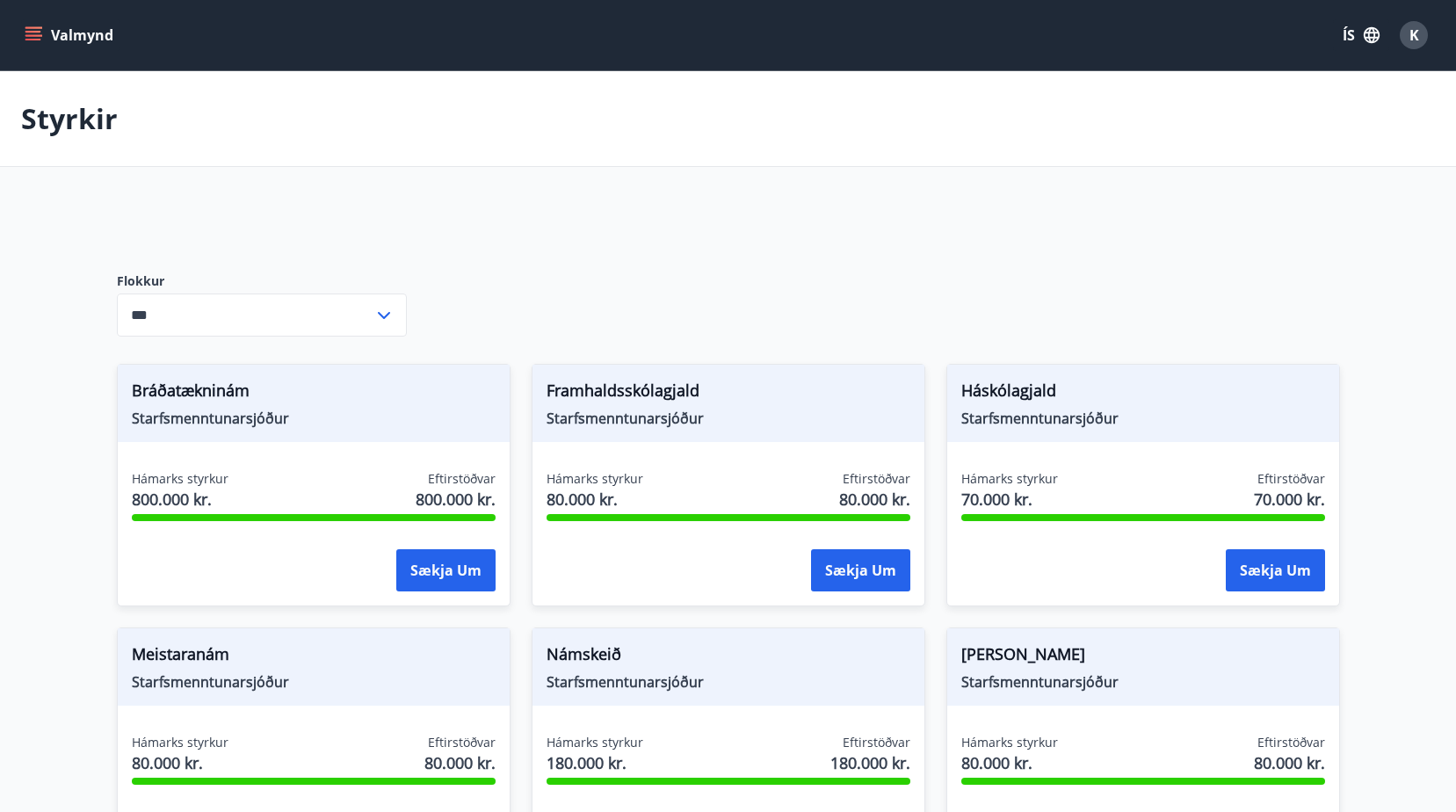
type input "***"
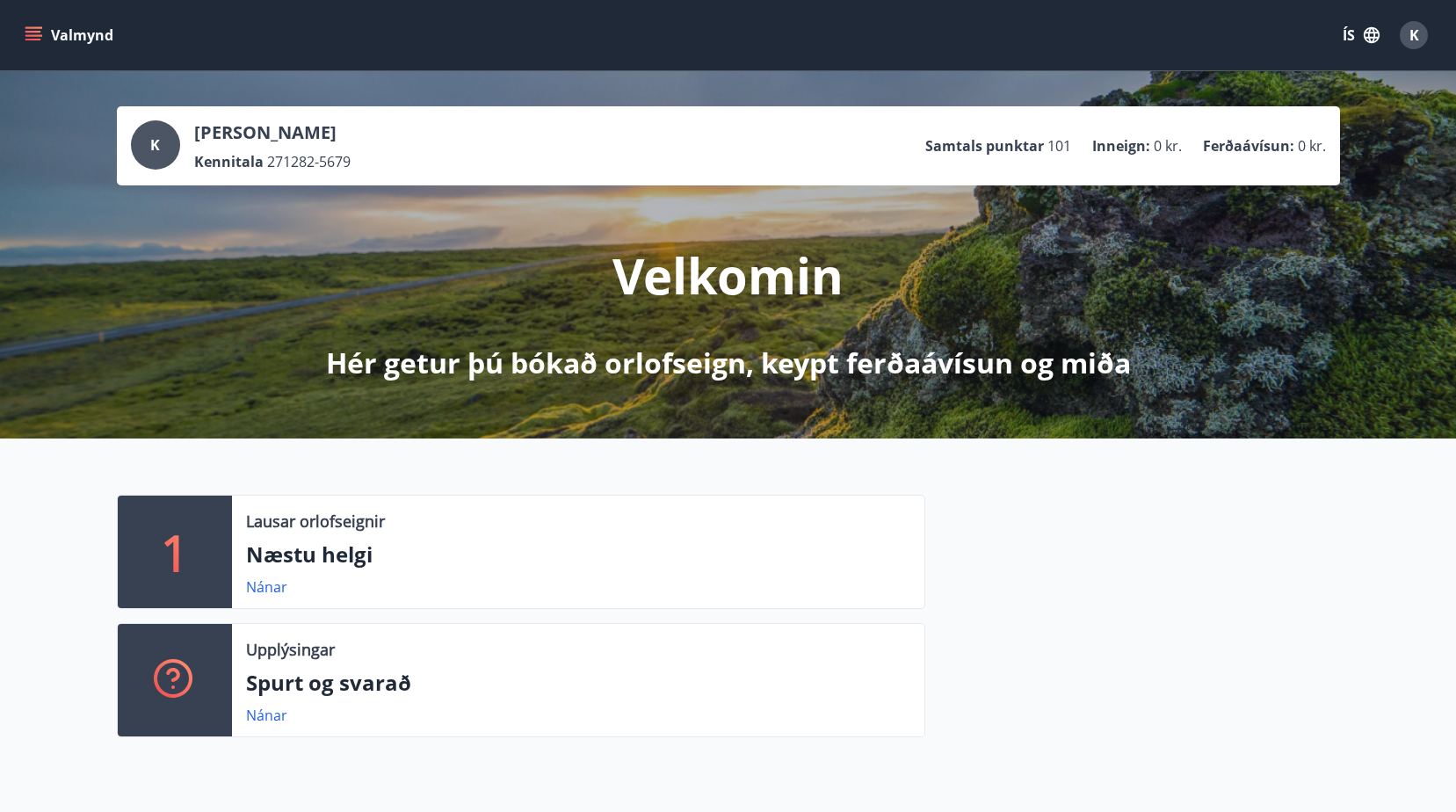
click at [34, 34] on icon "menu" at bounding box center [33, 35] width 17 height 17
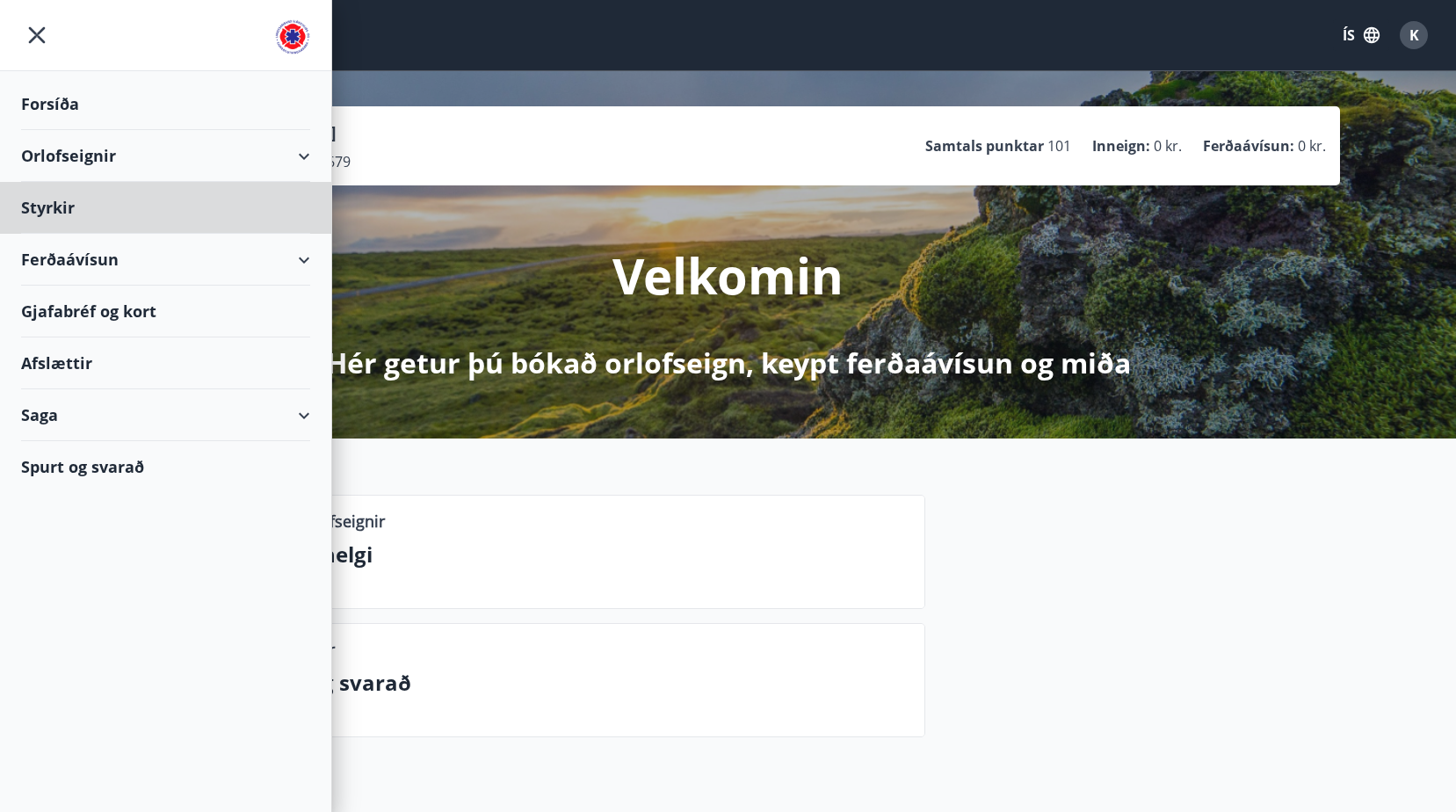
click at [38, 103] on div "Forsíða" at bounding box center [165, 104] width 289 height 52
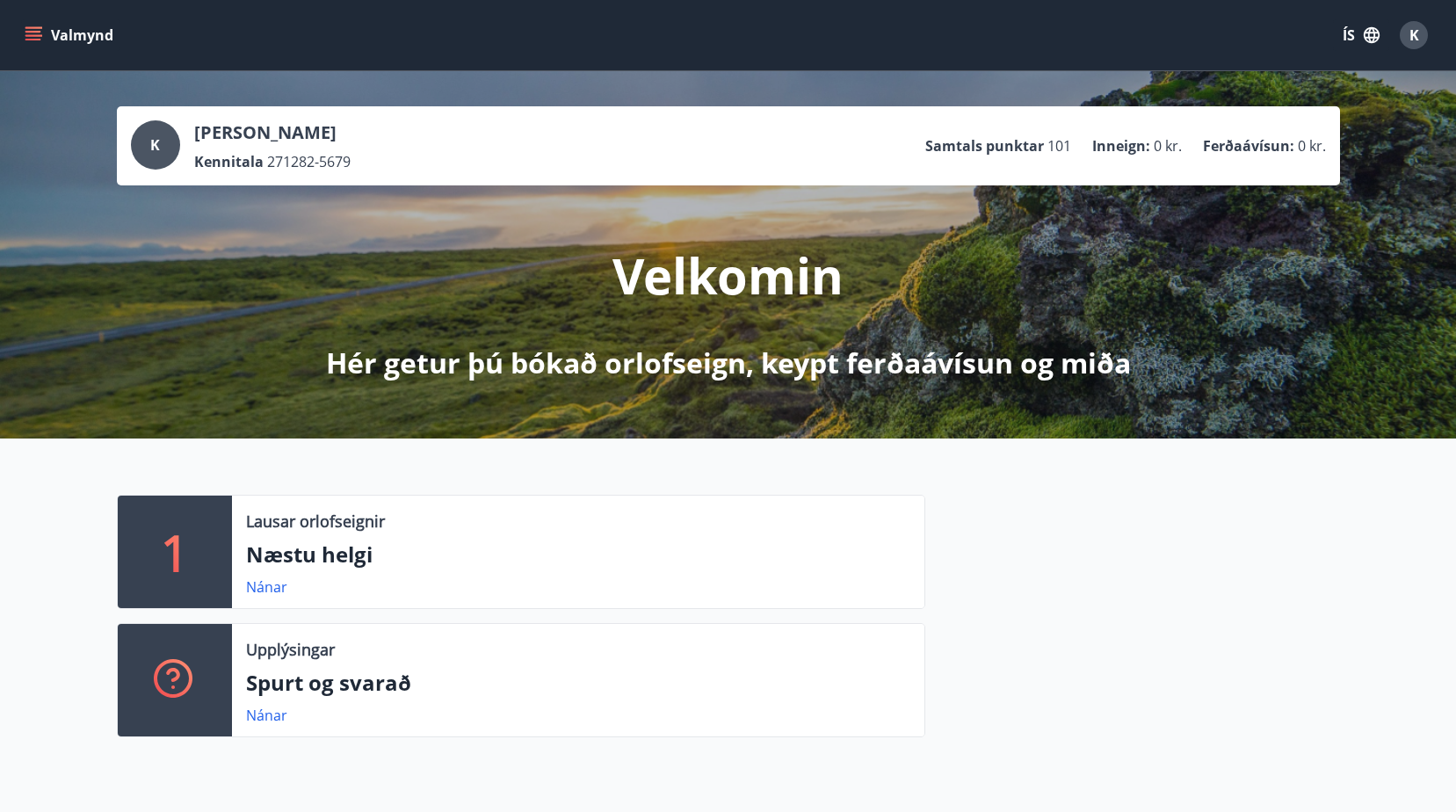
click at [30, 30] on icon "menu" at bounding box center [33, 35] width 17 height 17
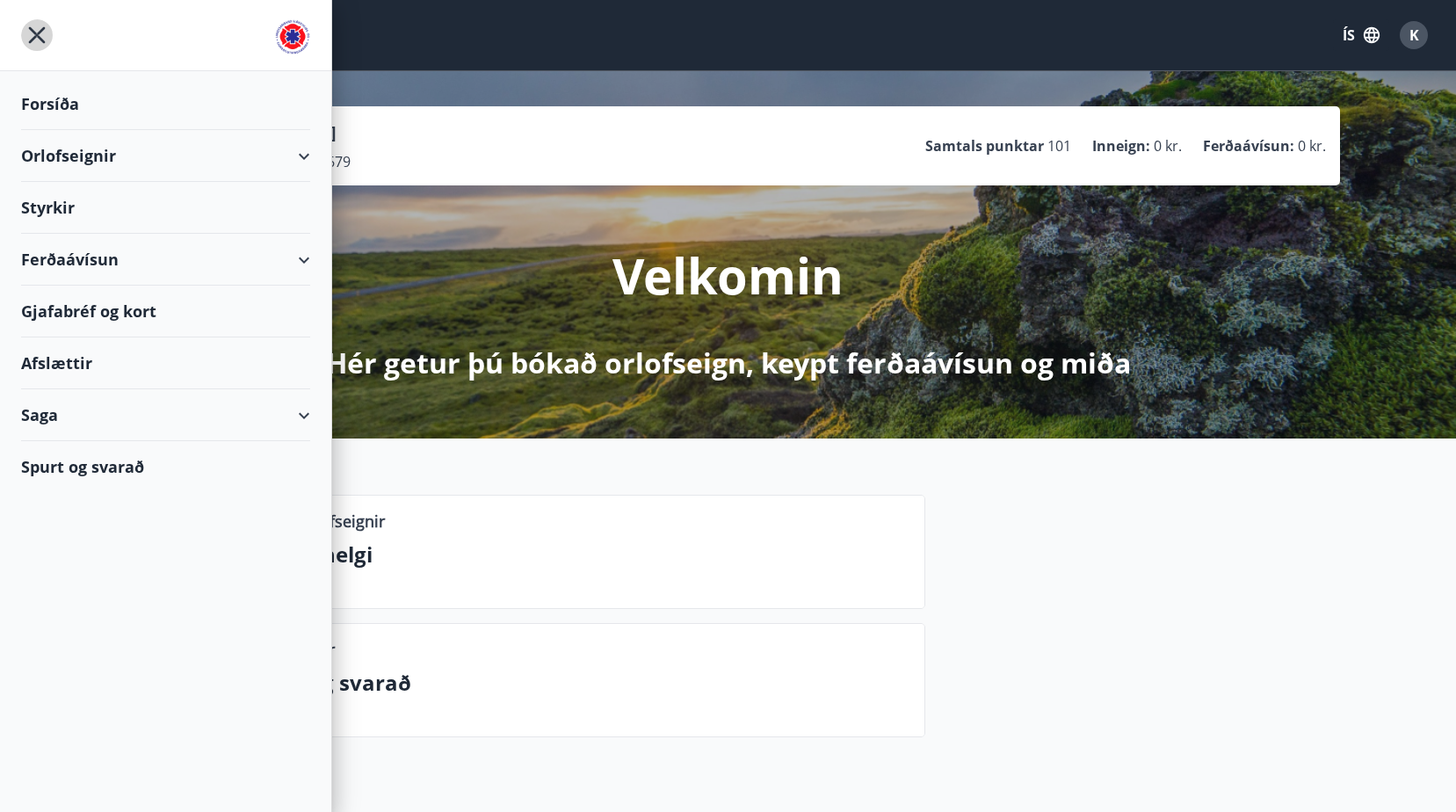
click at [30, 30] on icon "menu" at bounding box center [37, 35] width 32 height 32
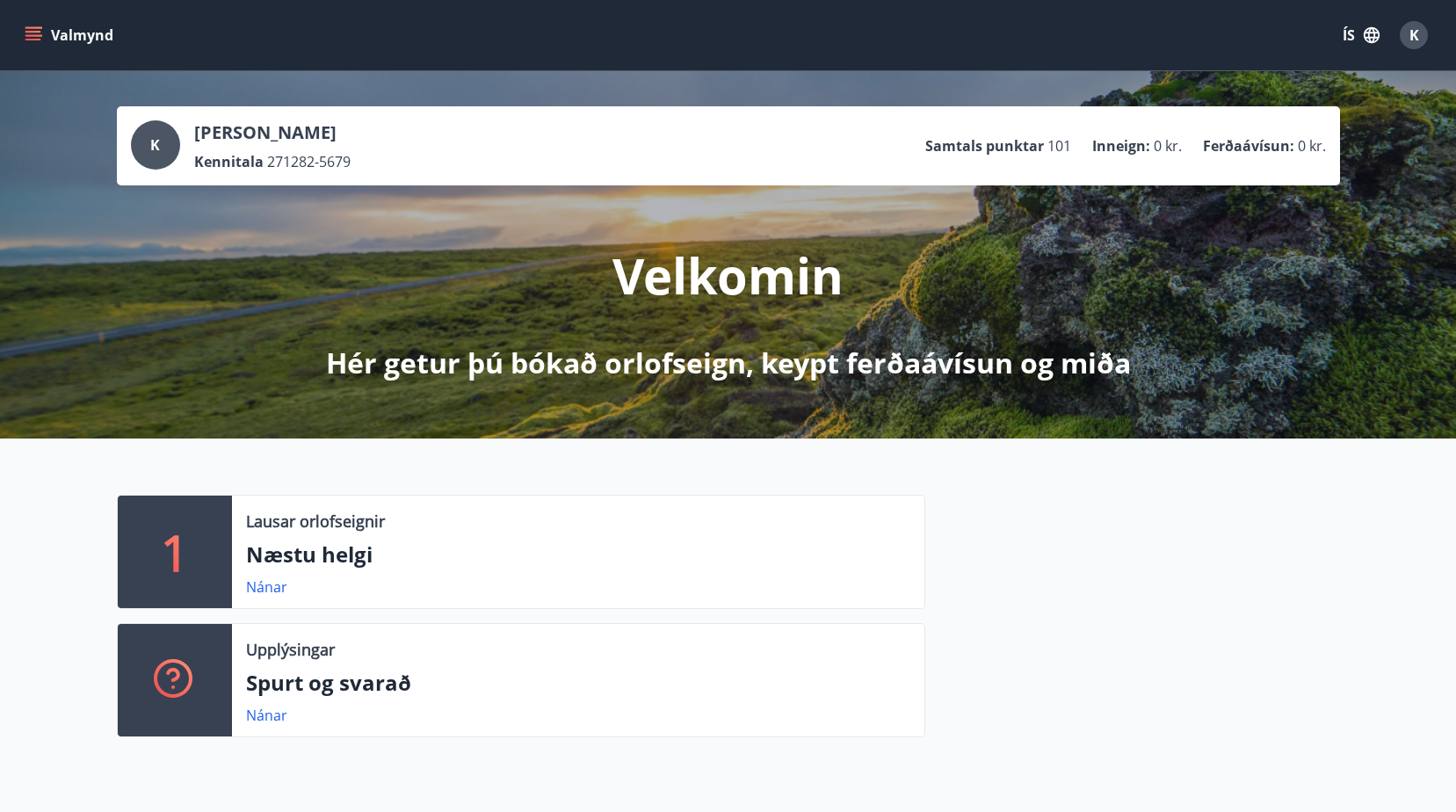
click at [1413, 32] on span "K" at bounding box center [1414, 35] width 10 height 19
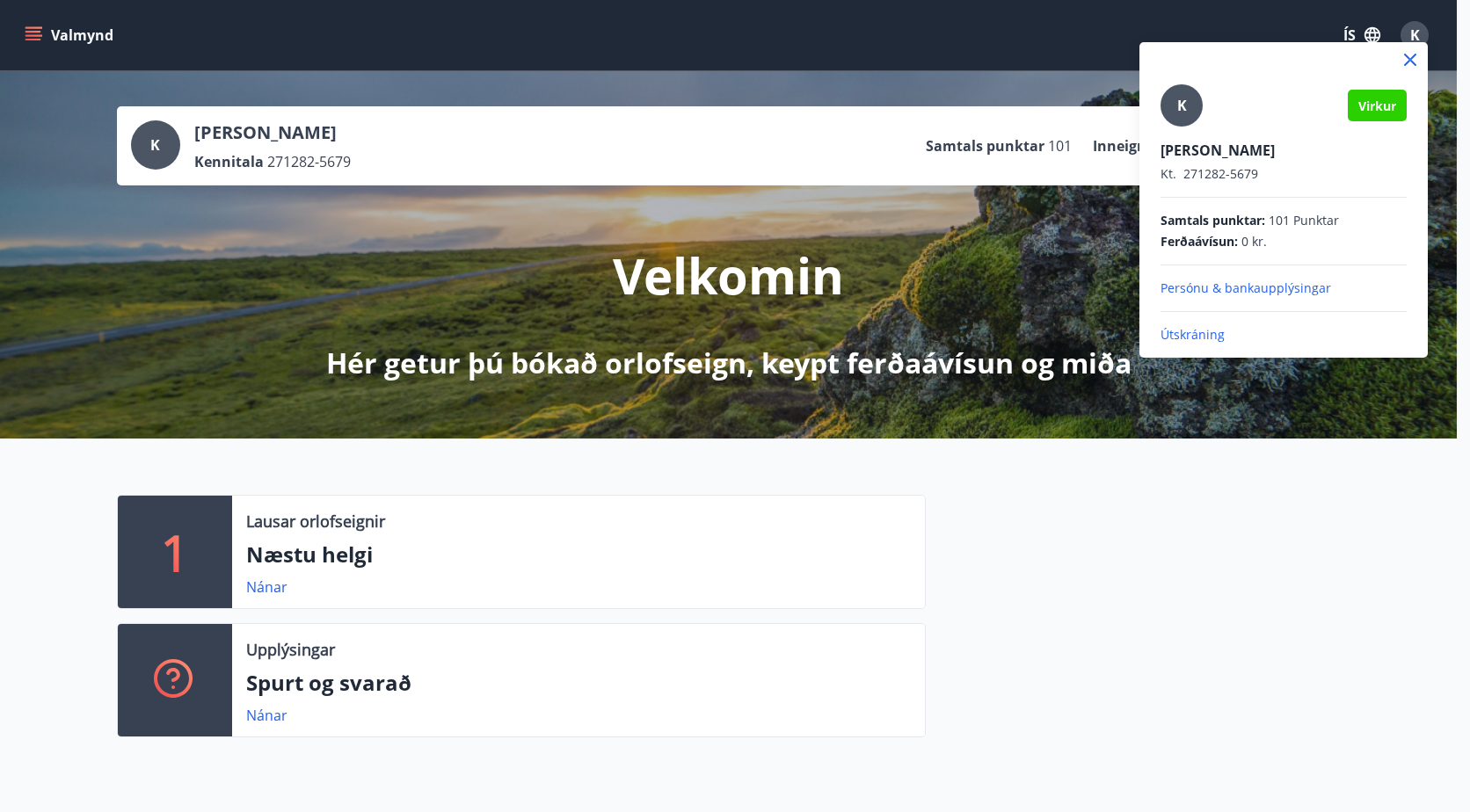
click at [1206, 335] on p "Útskráning" at bounding box center [1283, 335] width 246 height 17
